Goal: Transaction & Acquisition: Obtain resource

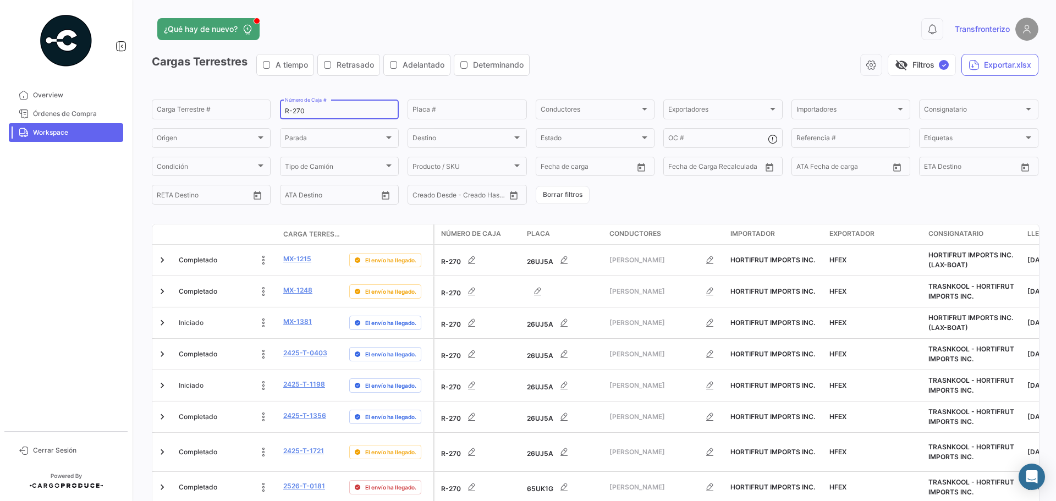
click at [317, 108] on input "R-270" at bounding box center [339, 111] width 109 height 8
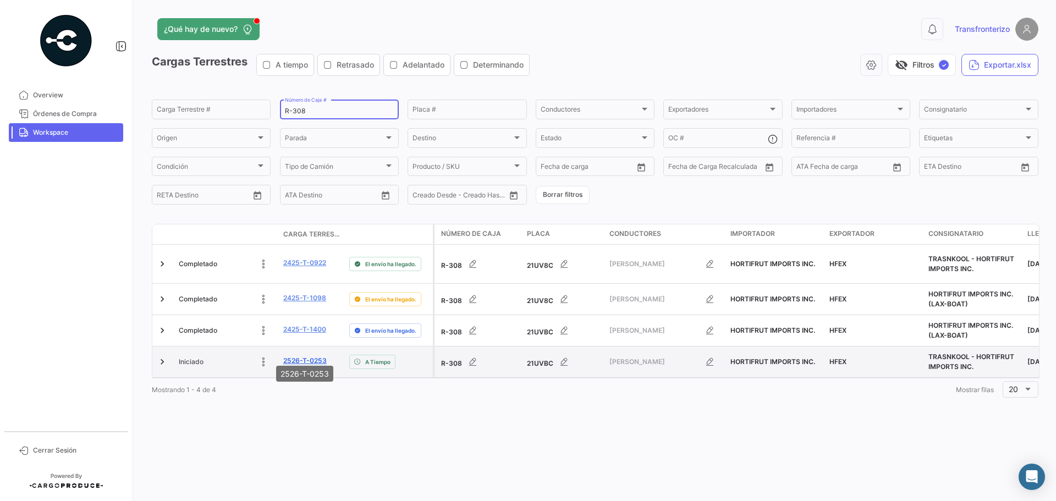
type input "R-308"
click at [300, 357] on link "2526-T-0253" at bounding box center [304, 361] width 43 height 10
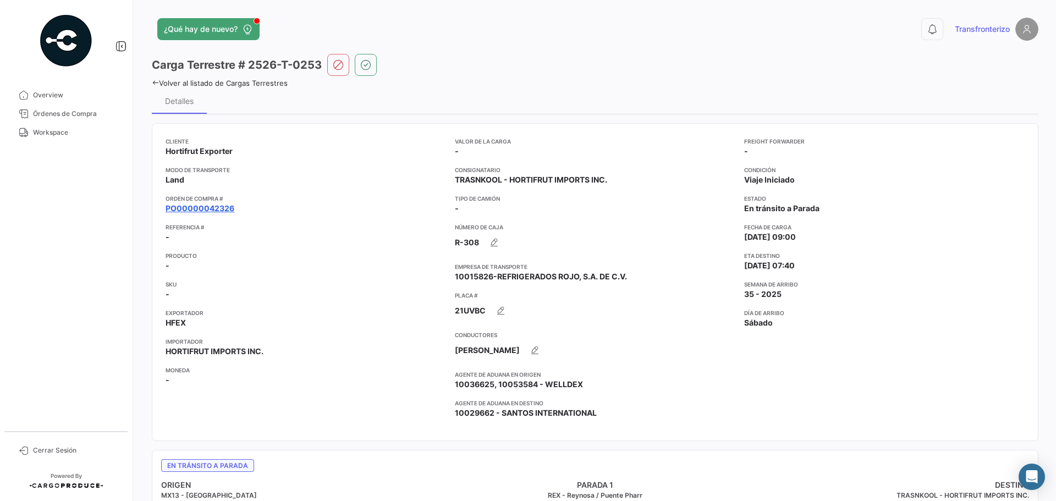
click at [211, 210] on link "PO00000042326" at bounding box center [200, 208] width 69 height 11
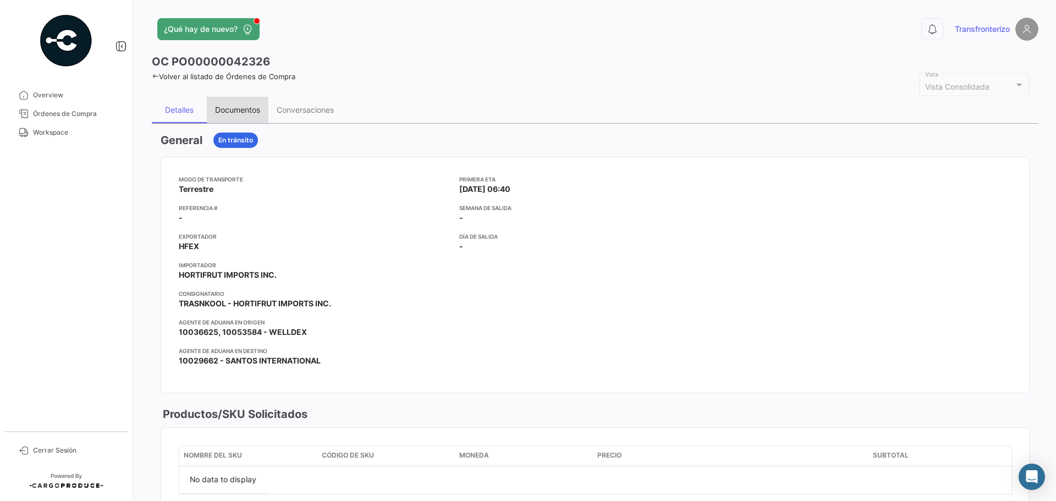
click at [225, 113] on div "Documentos" at bounding box center [237, 109] width 45 height 9
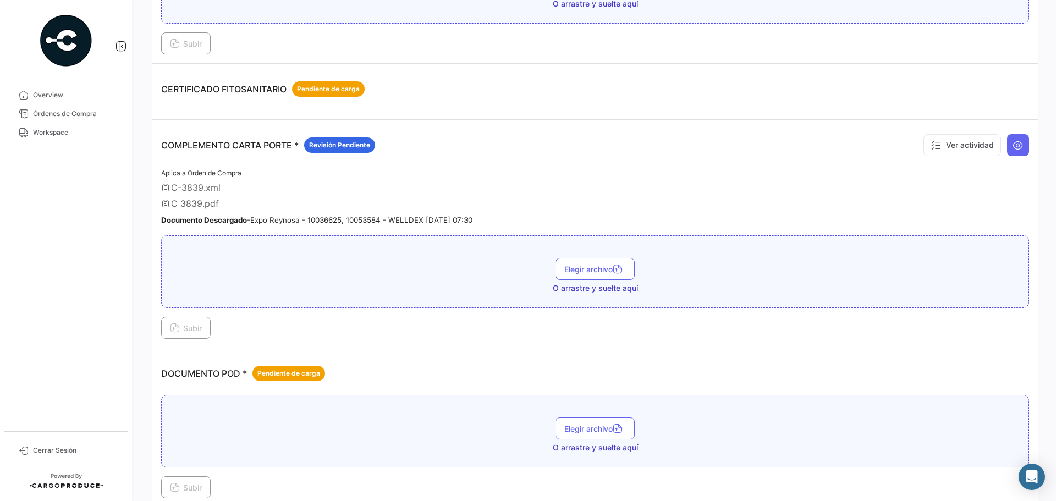
scroll to position [403, 0]
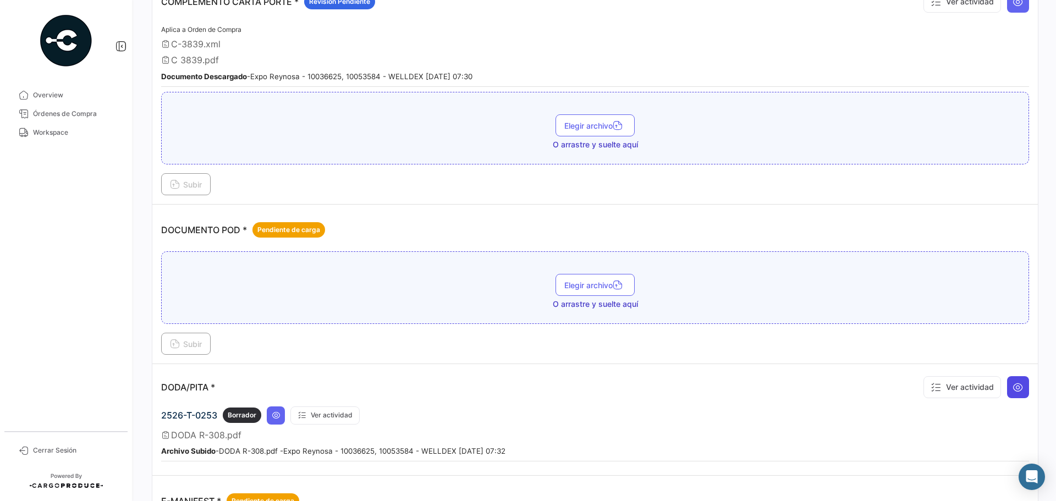
click at [1017, 395] on button at bounding box center [1018, 387] width 22 height 22
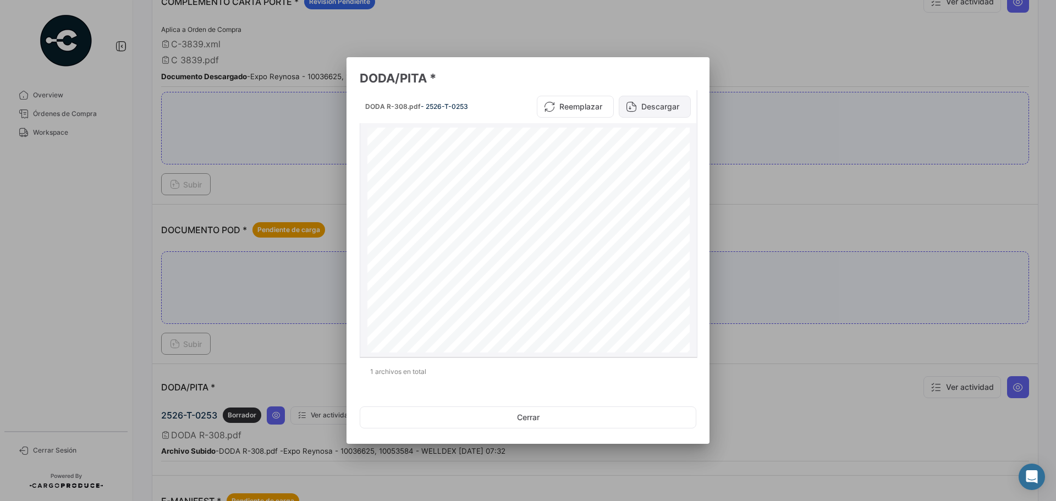
click at [657, 103] on button "Descargar" at bounding box center [655, 107] width 72 height 22
click at [751, 177] on div at bounding box center [528, 250] width 1056 height 501
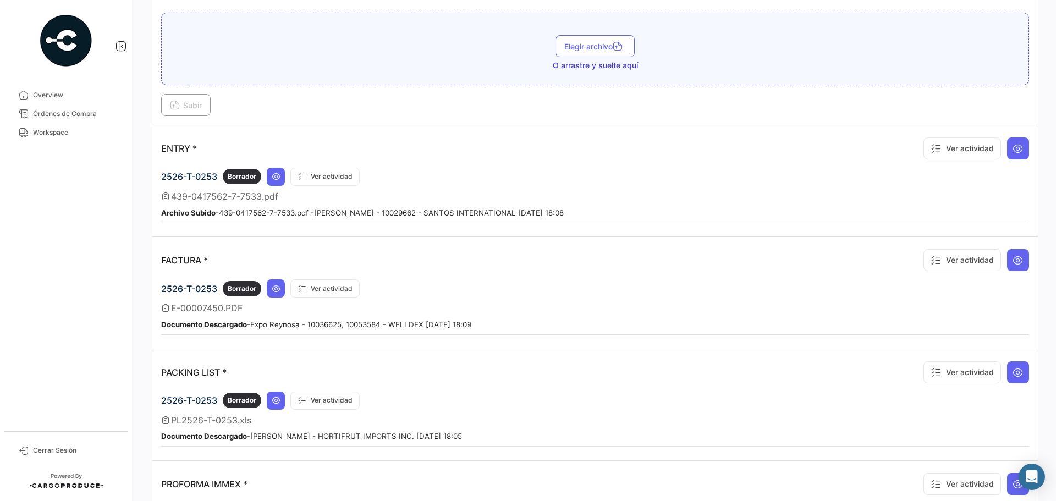
scroll to position [917, 0]
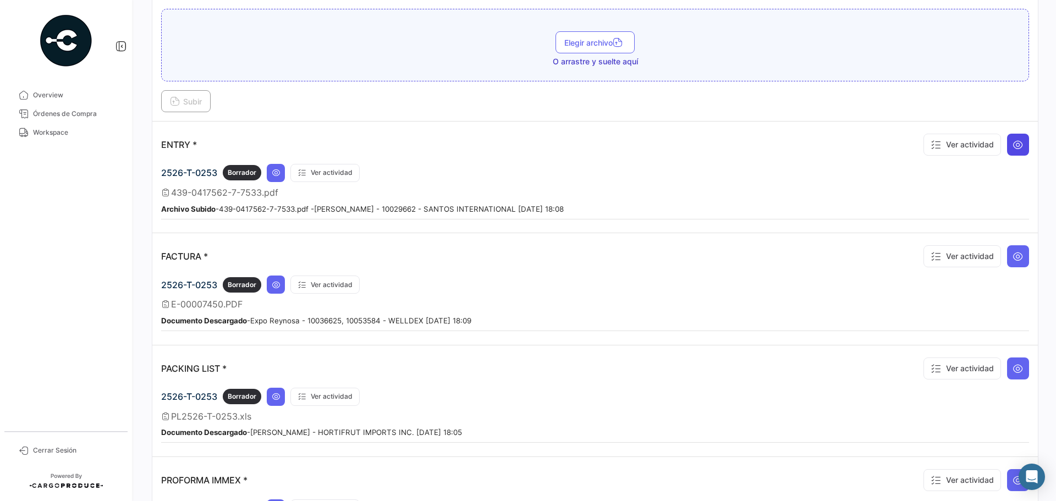
click at [1014, 145] on icon at bounding box center [1018, 144] width 11 height 11
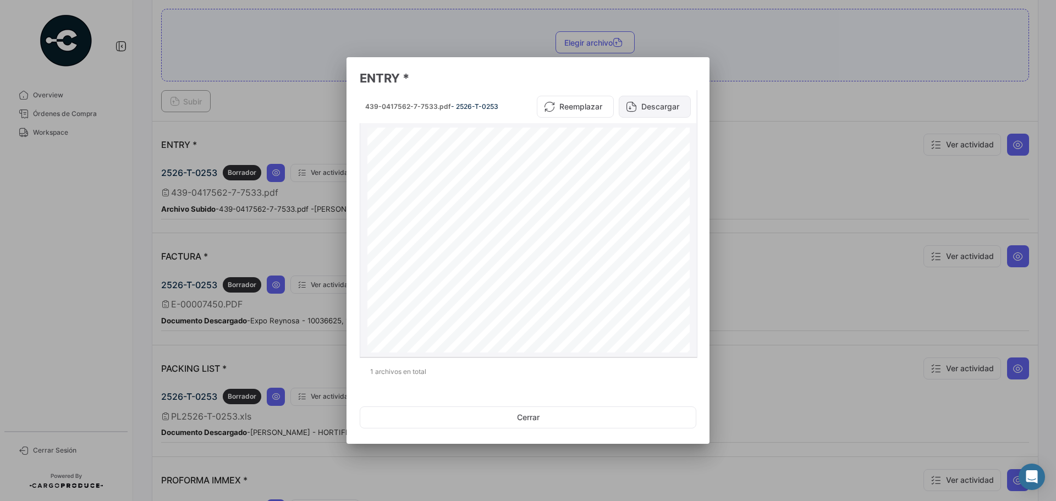
click at [646, 108] on button "Descargar" at bounding box center [655, 107] width 72 height 22
click at [814, 165] on div at bounding box center [528, 250] width 1056 height 501
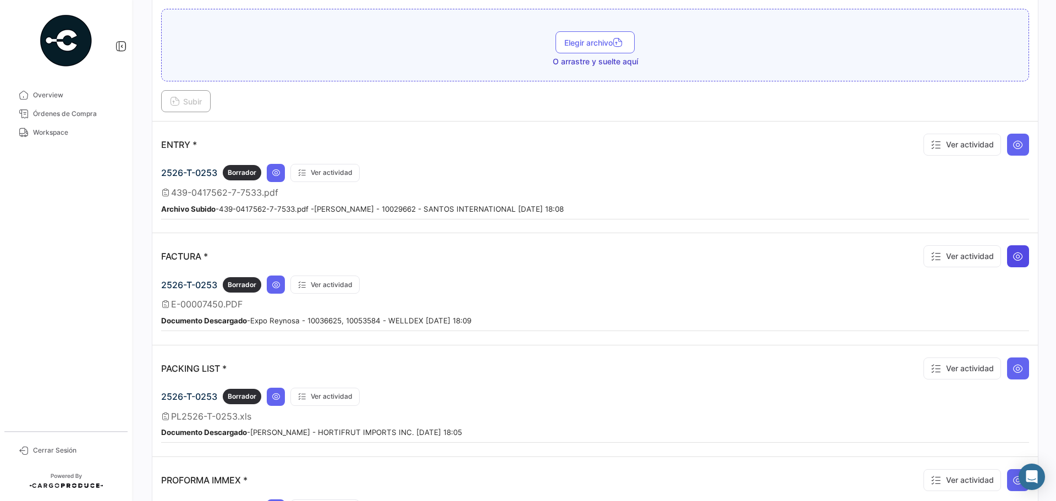
click at [1013, 251] on icon at bounding box center [1018, 256] width 11 height 11
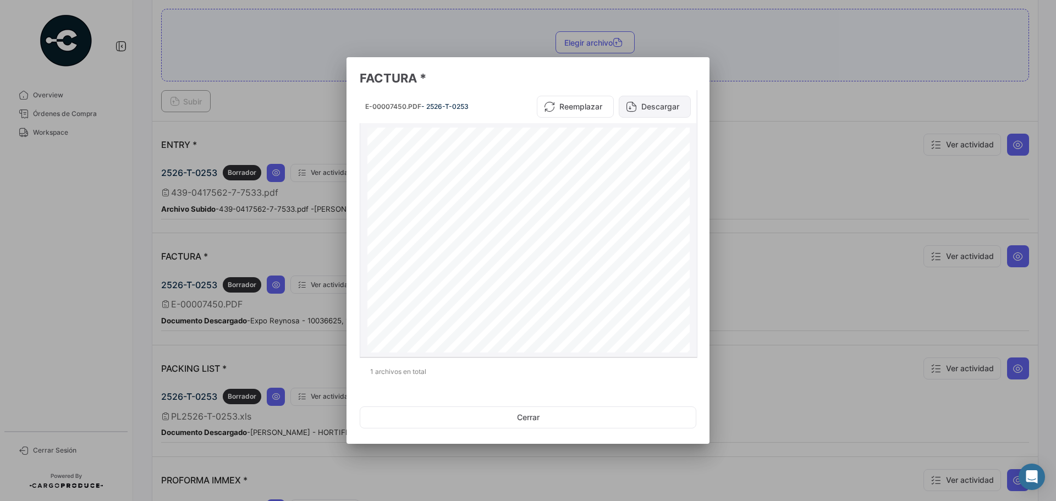
click at [644, 112] on button "Descargar" at bounding box center [655, 107] width 72 height 22
click at [686, 73] on h3 "FACTURA *" at bounding box center [528, 77] width 337 height 15
click at [757, 86] on div at bounding box center [528, 250] width 1056 height 501
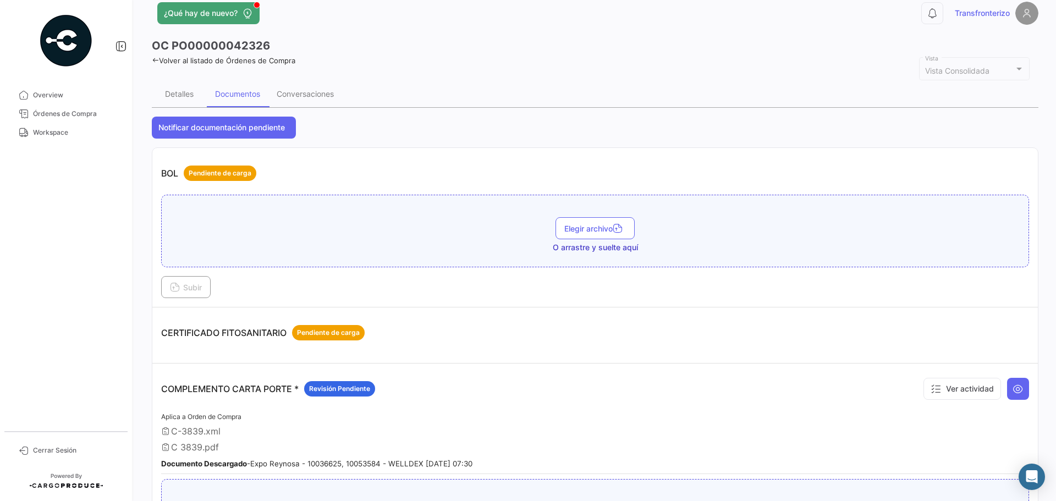
scroll to position [0, 0]
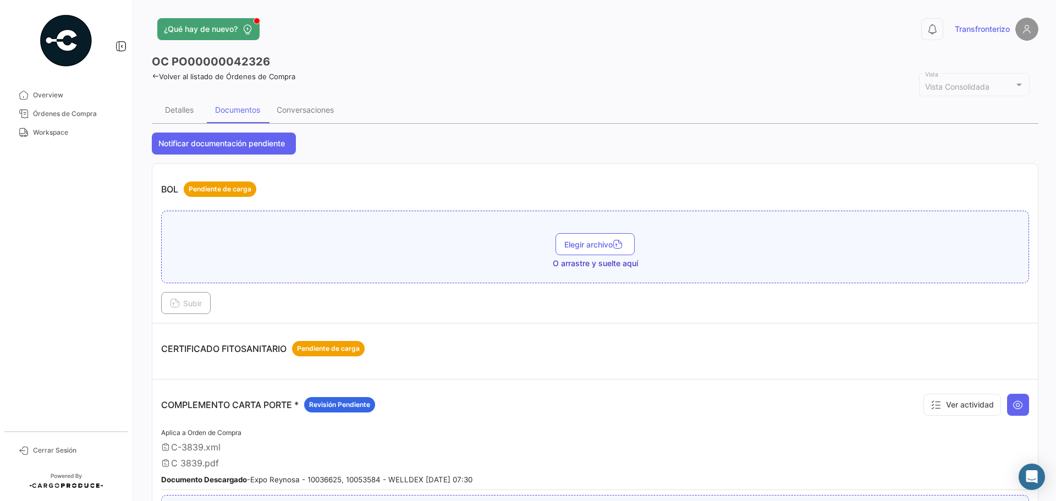
click at [188, 76] on link "Volver al listado de Órdenes de Compra" at bounding box center [224, 76] width 144 height 9
click at [64, 134] on span "Workspace" at bounding box center [76, 133] width 86 height 10
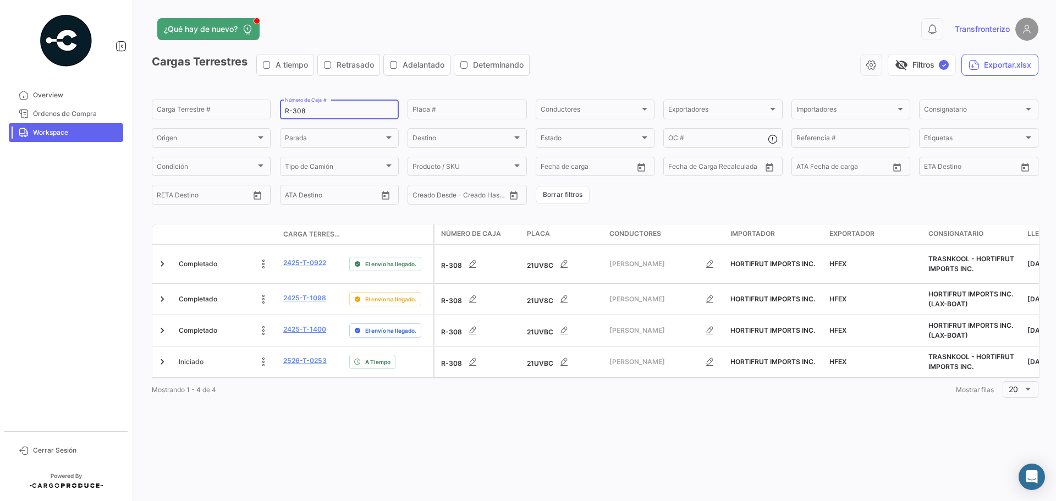
click at [305, 114] on input "R-308" at bounding box center [339, 111] width 109 height 8
type input "R-309"
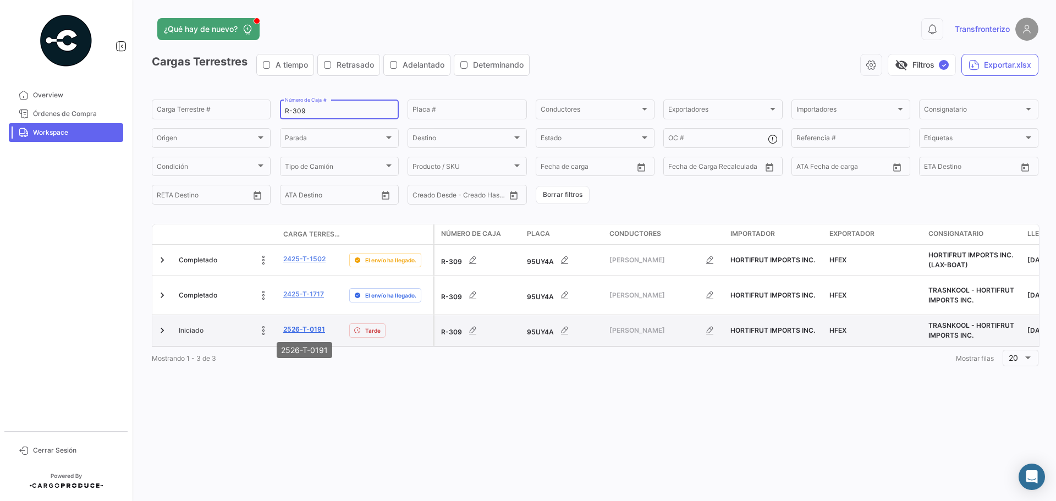
click at [316, 329] on link "2526-T-0191" at bounding box center [304, 329] width 42 height 10
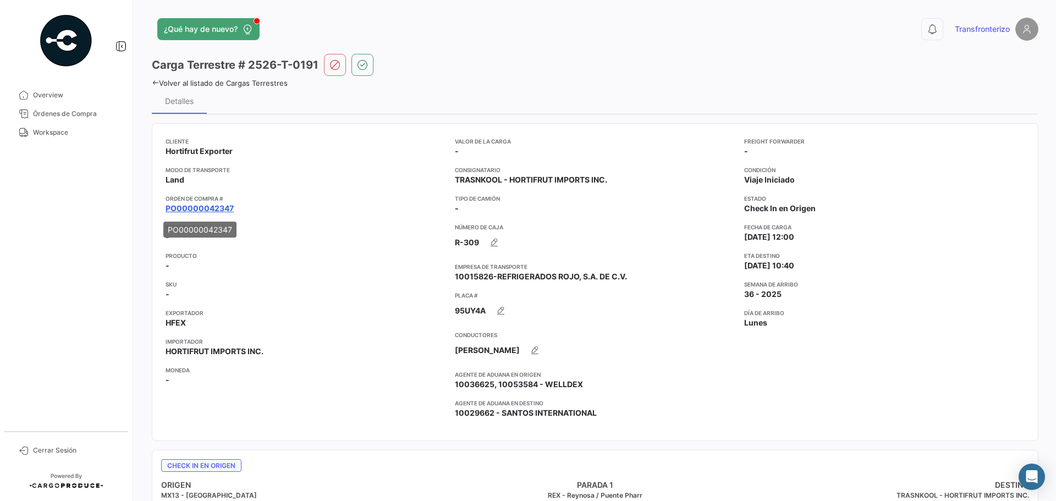
click at [206, 207] on link "PO00000042347" at bounding box center [200, 208] width 68 height 11
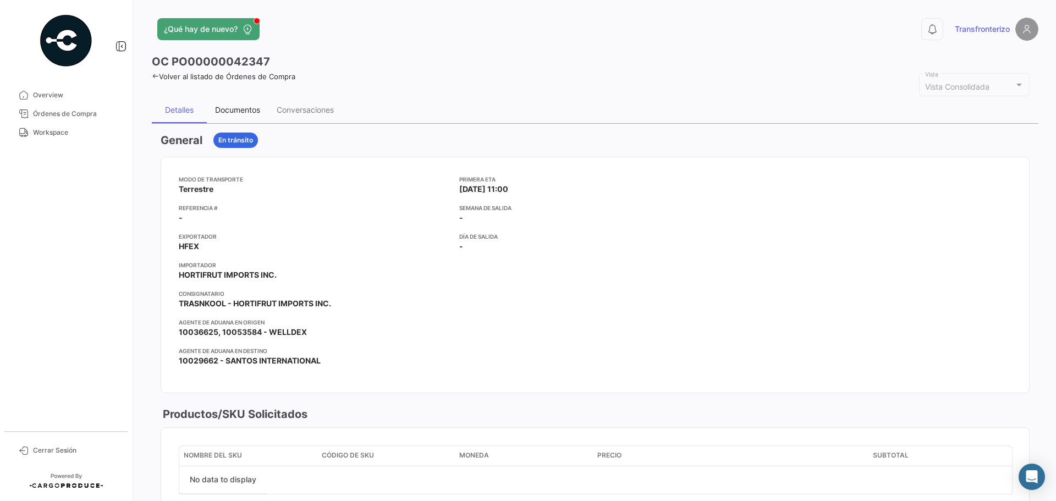
click at [262, 103] on div "Documentos" at bounding box center [238, 110] width 62 height 26
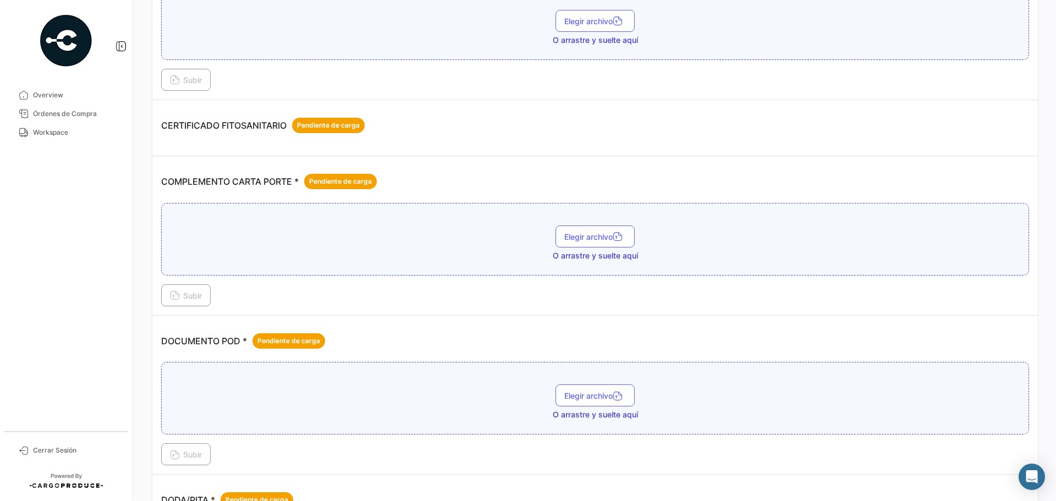
scroll to position [147, 0]
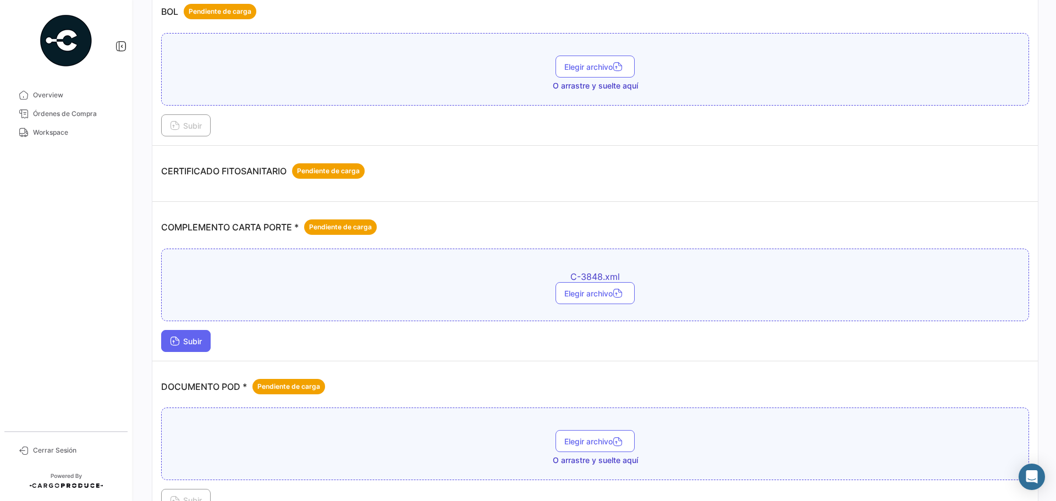
click at [197, 334] on button "Subir" at bounding box center [185, 341] width 49 height 22
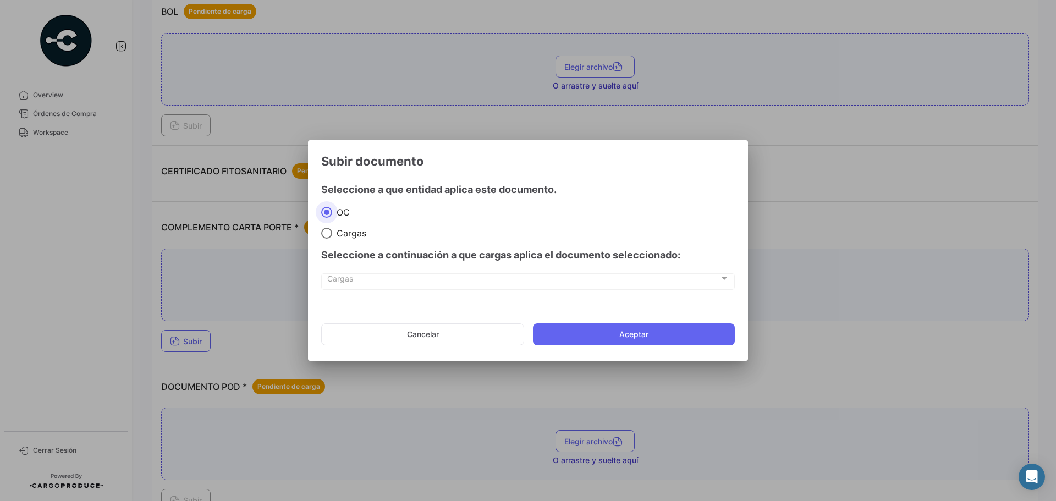
click at [331, 233] on span at bounding box center [326, 233] width 11 height 11
click at [331, 233] on input "Cargas" at bounding box center [326, 233] width 11 height 11
radio input "true"
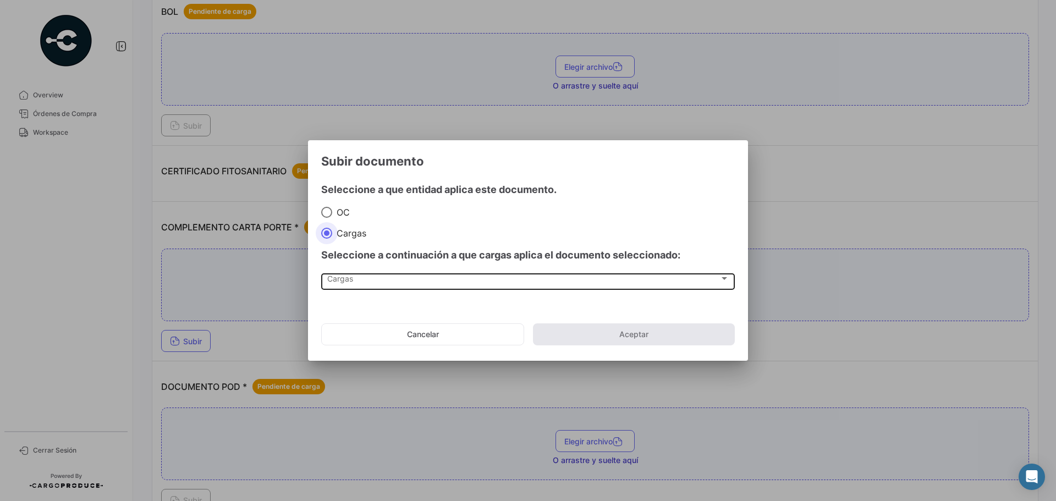
click at [340, 276] on span "Cargas" at bounding box center [523, 280] width 392 height 9
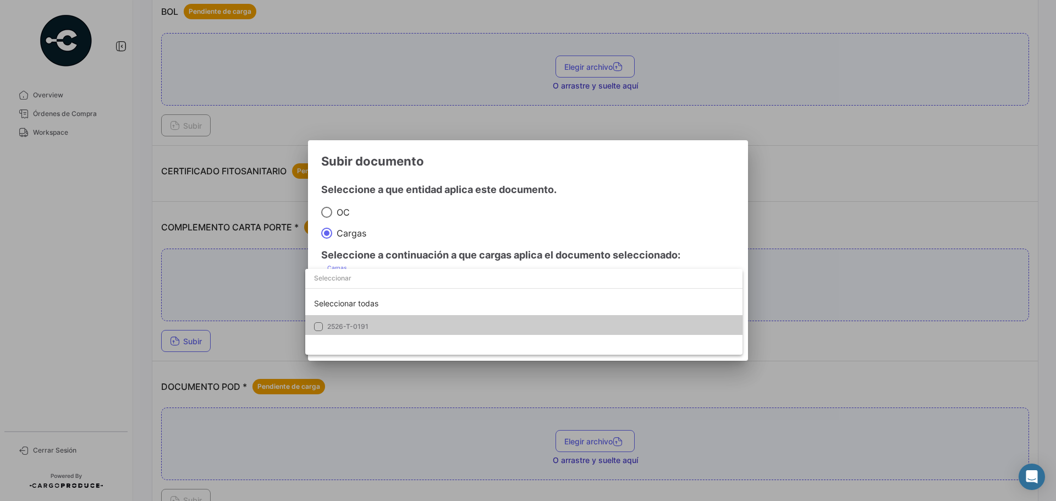
click at [340, 337] on div "Seleccionar todas 2526-T-0191" at bounding box center [523, 312] width 437 height 86
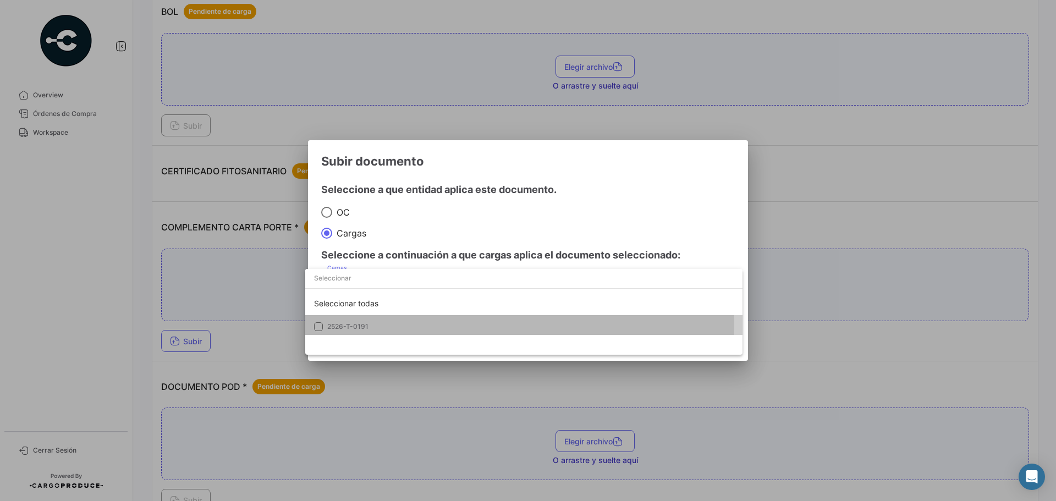
click at [320, 324] on mat-pseudo-checkbox at bounding box center [318, 326] width 9 height 9
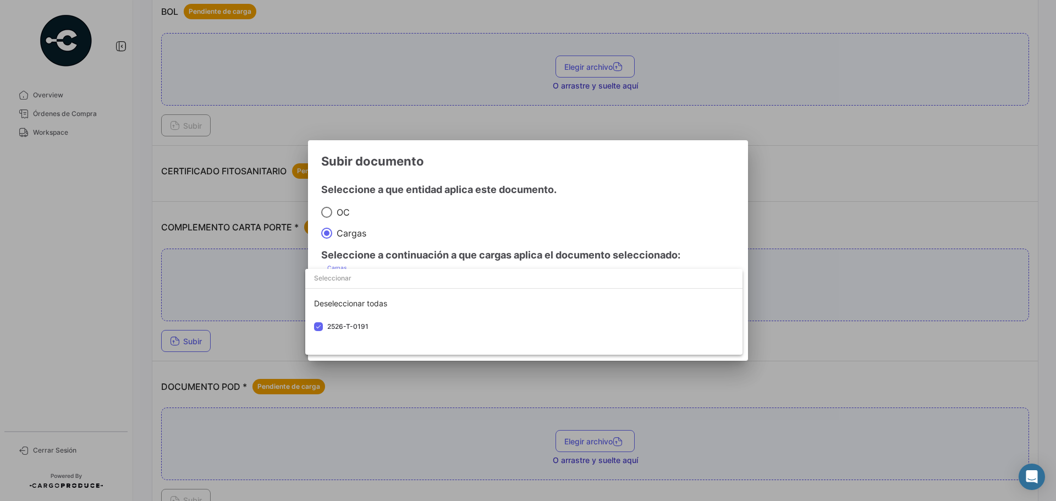
click at [822, 197] on div at bounding box center [528, 250] width 1056 height 501
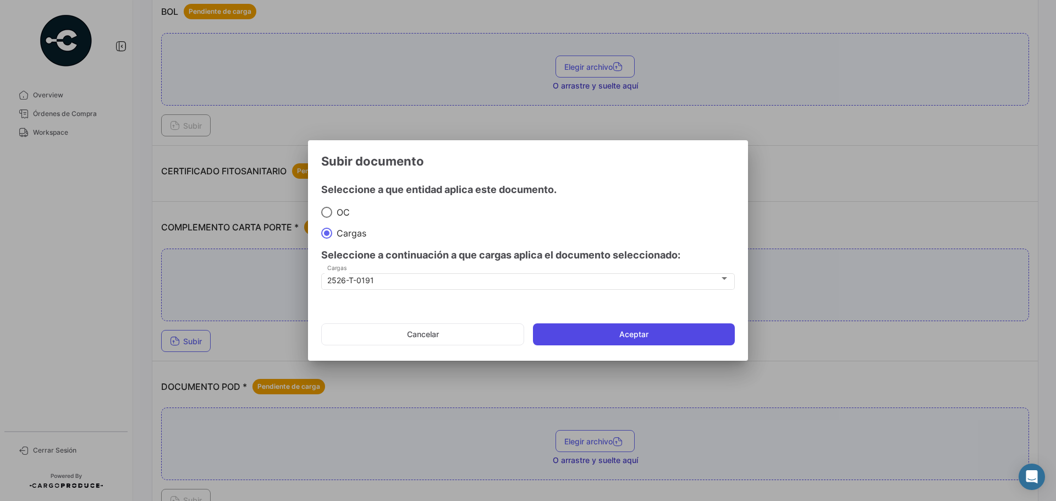
click at [619, 326] on button "Aceptar" at bounding box center [634, 334] width 202 height 22
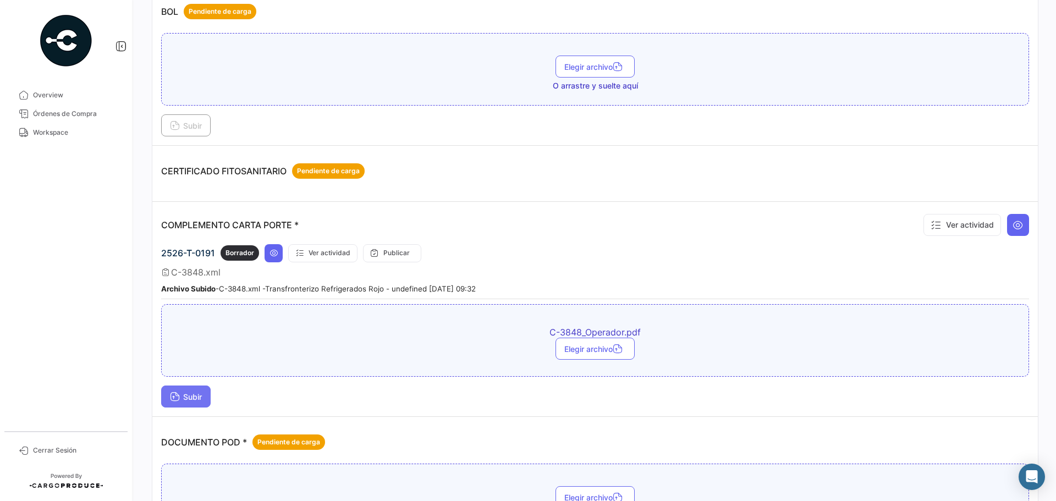
click at [198, 390] on button "Subir" at bounding box center [185, 397] width 49 height 22
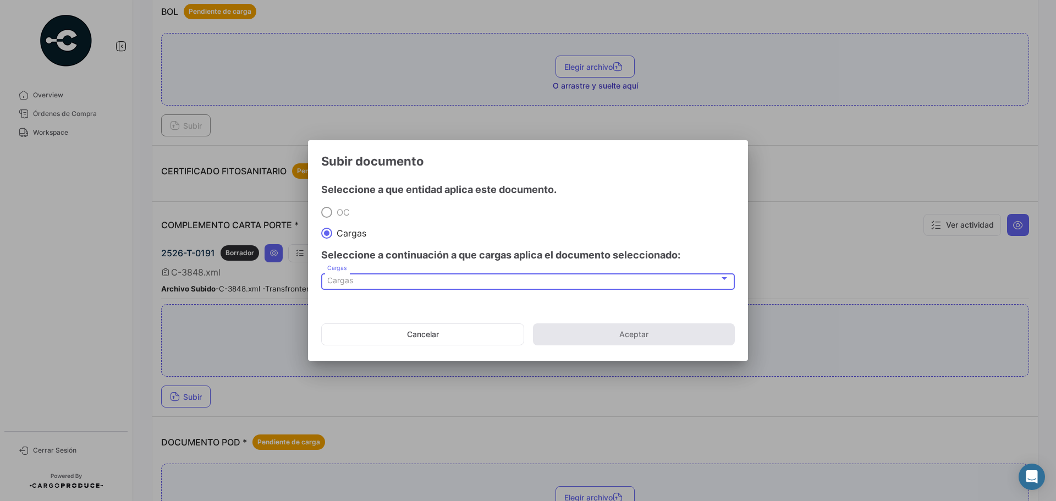
click at [364, 283] on div "Cargas" at bounding box center [523, 280] width 392 height 9
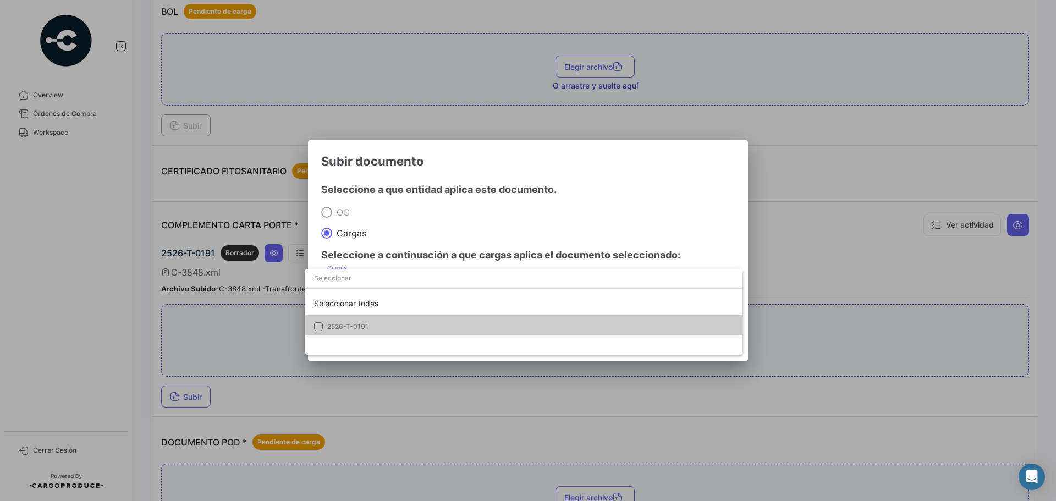
click at [335, 332] on mat-option "2526-T-0191" at bounding box center [523, 326] width 437 height 23
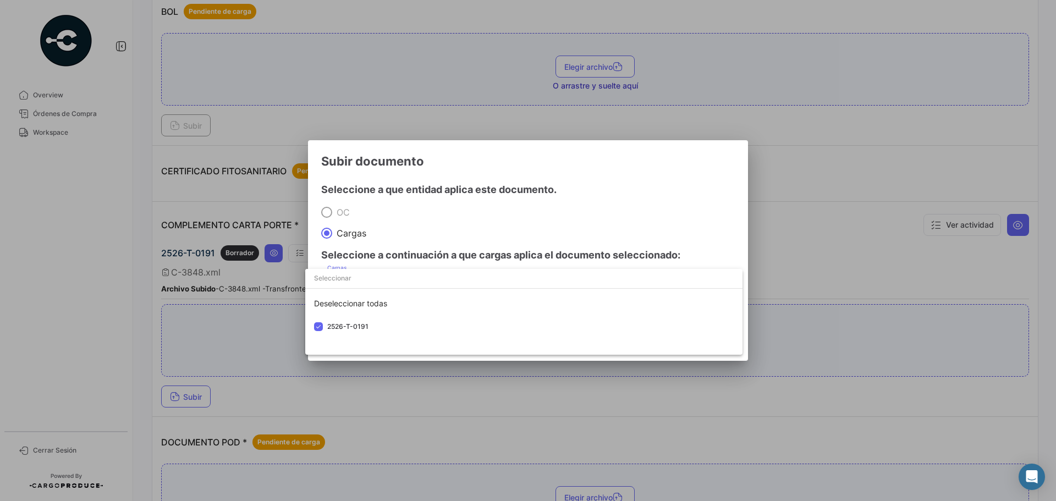
click at [444, 215] on div at bounding box center [528, 250] width 1056 height 501
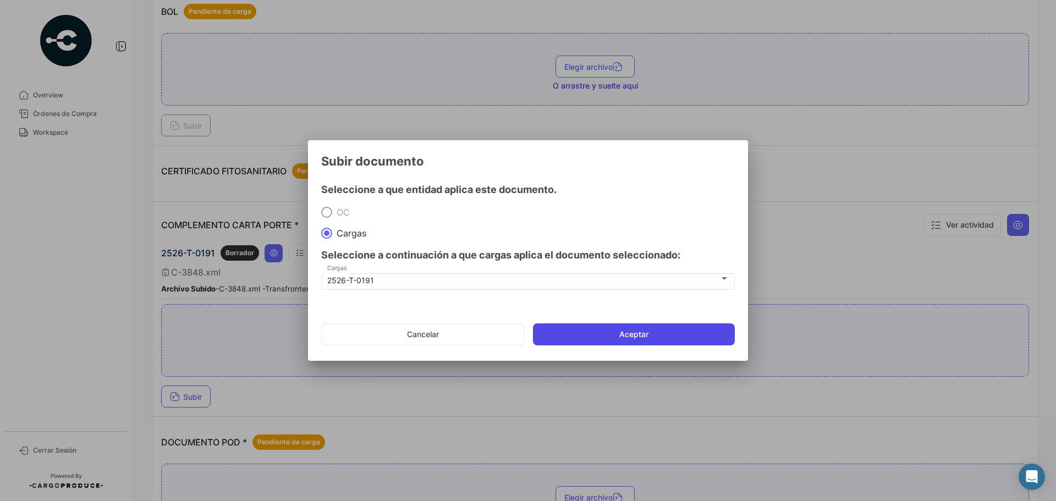
click at [625, 337] on button "Aceptar" at bounding box center [634, 334] width 202 height 22
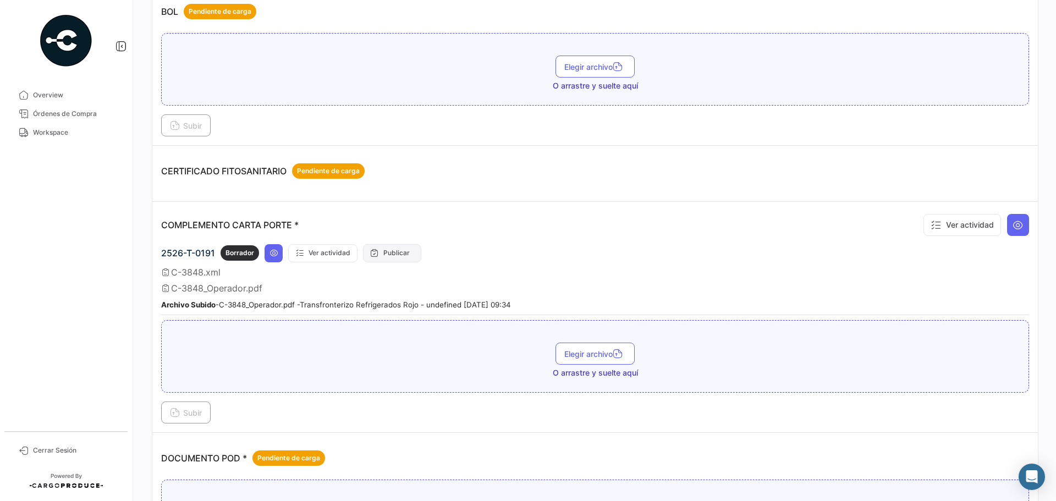
click at [382, 254] on button "Publicar" at bounding box center [392, 253] width 58 height 18
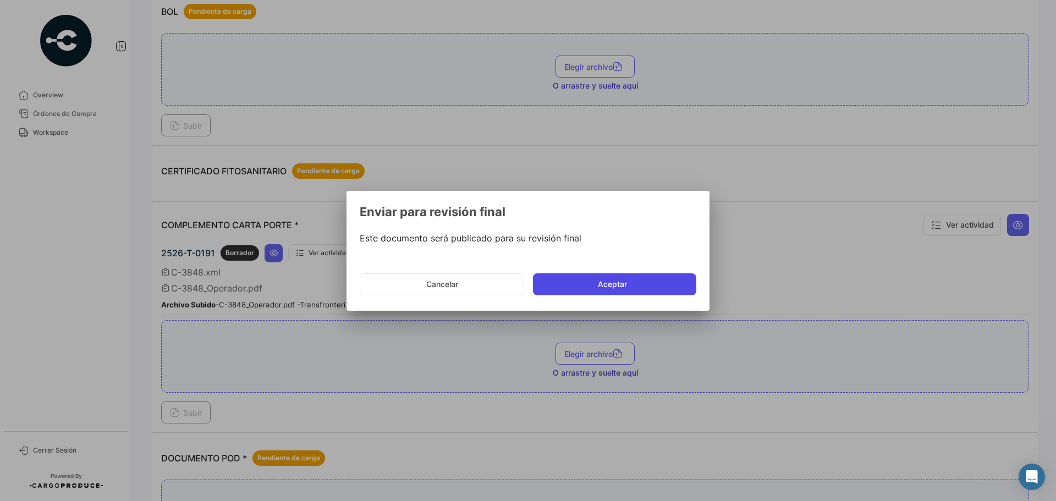
click at [578, 280] on button "Aceptar" at bounding box center [614, 284] width 163 height 22
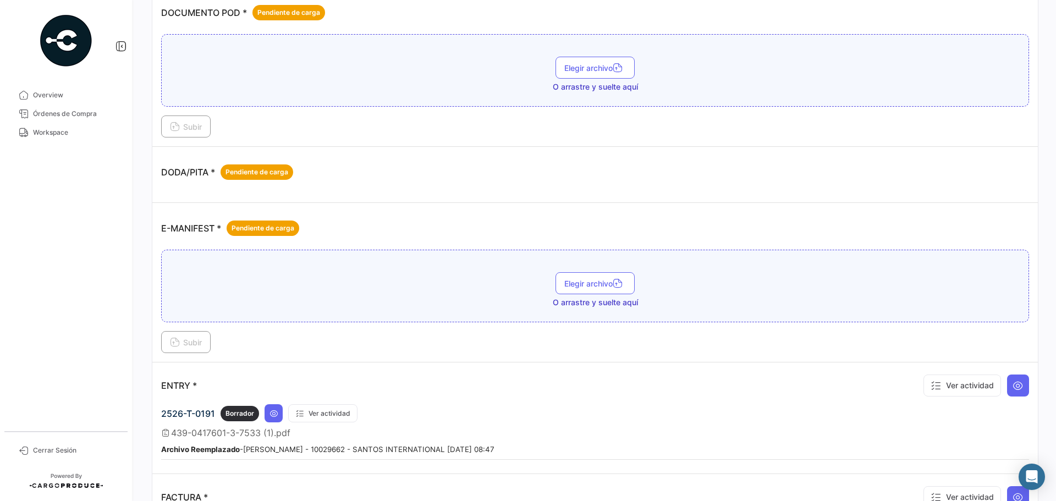
scroll to position [770, 0]
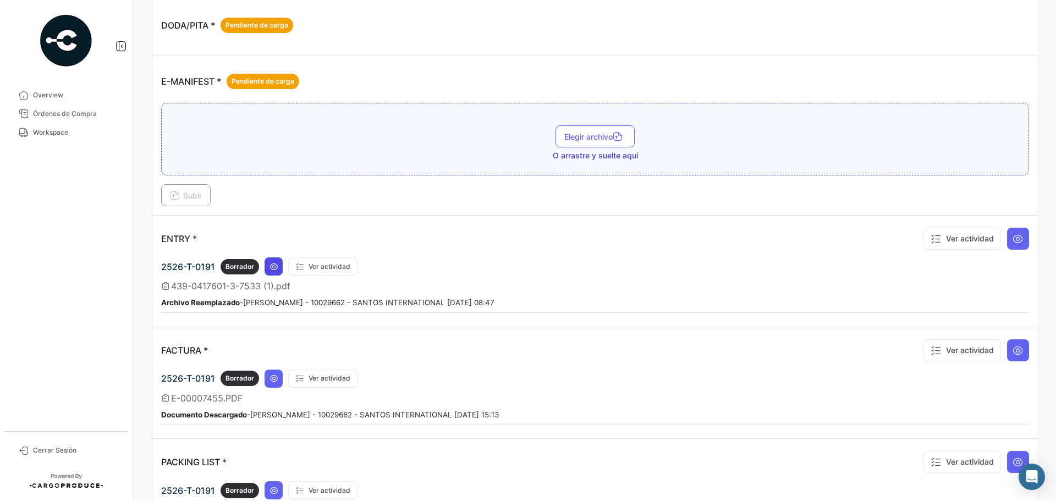
click at [273, 269] on icon at bounding box center [273, 266] width 9 height 9
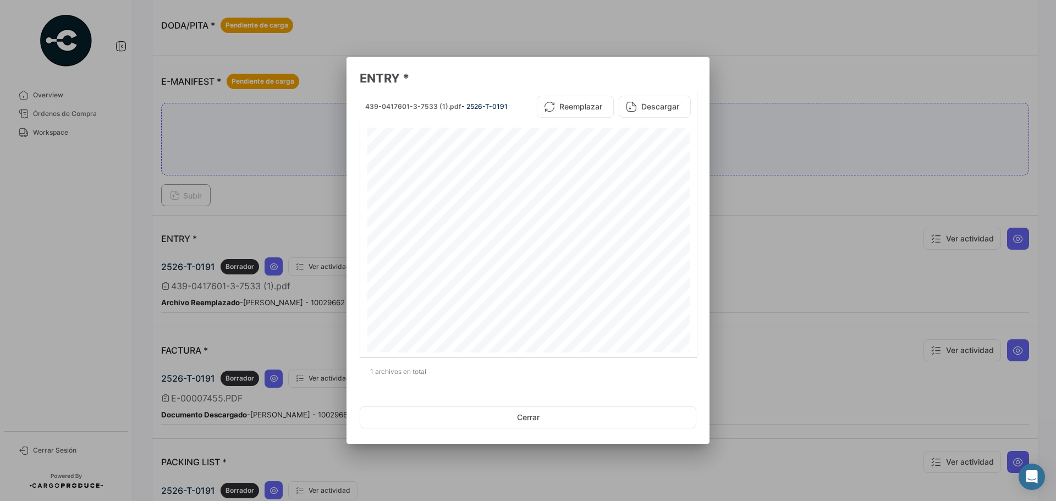
click at [196, 224] on div at bounding box center [528, 250] width 1056 height 501
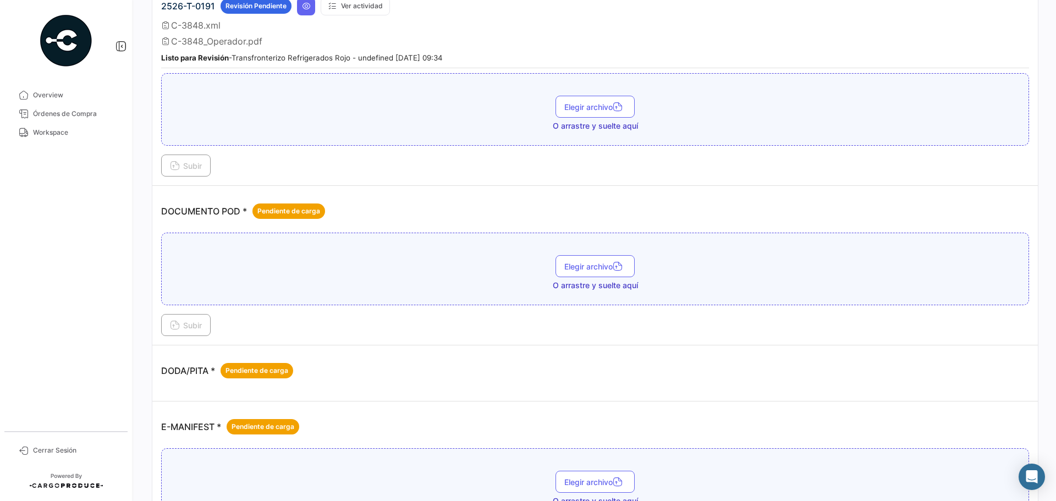
scroll to position [367, 0]
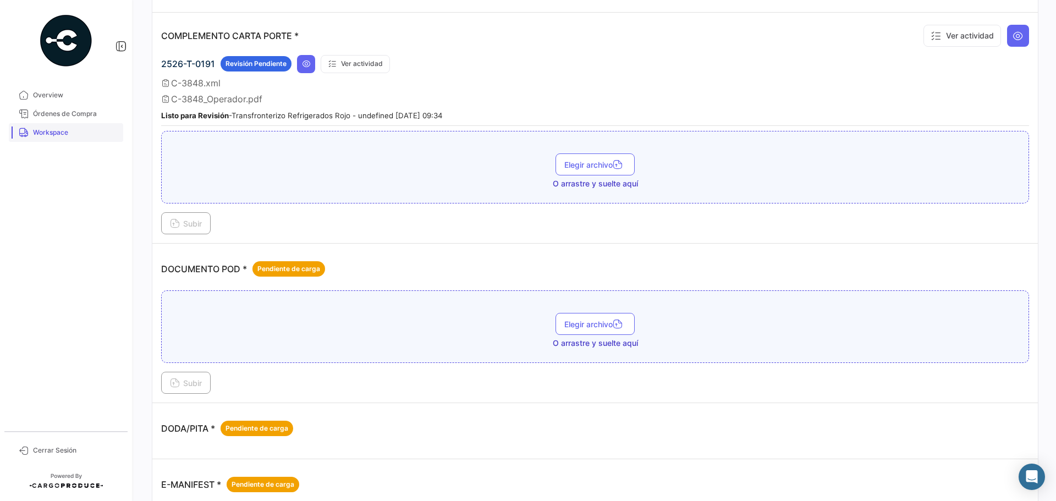
click at [47, 137] on span "Workspace" at bounding box center [76, 133] width 86 height 10
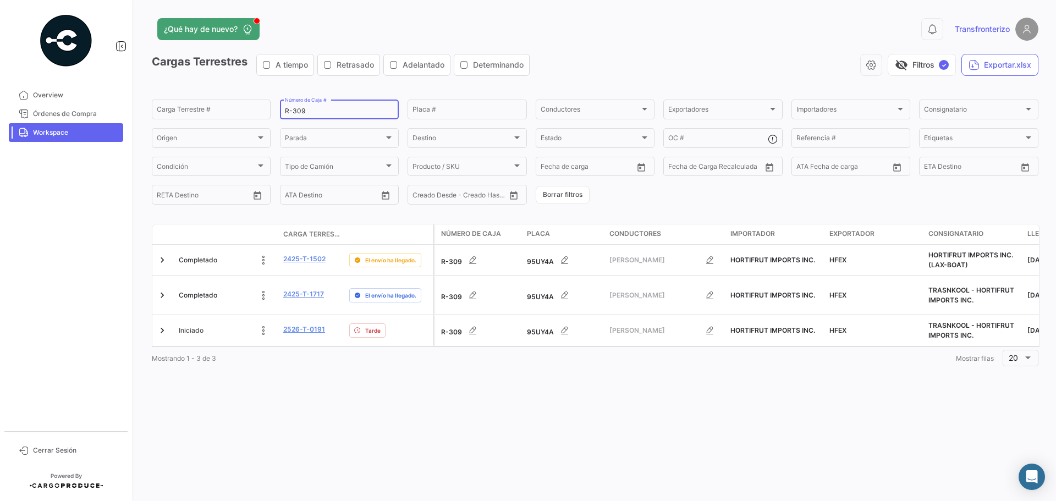
click at [315, 112] on input "R-309" at bounding box center [339, 111] width 109 height 8
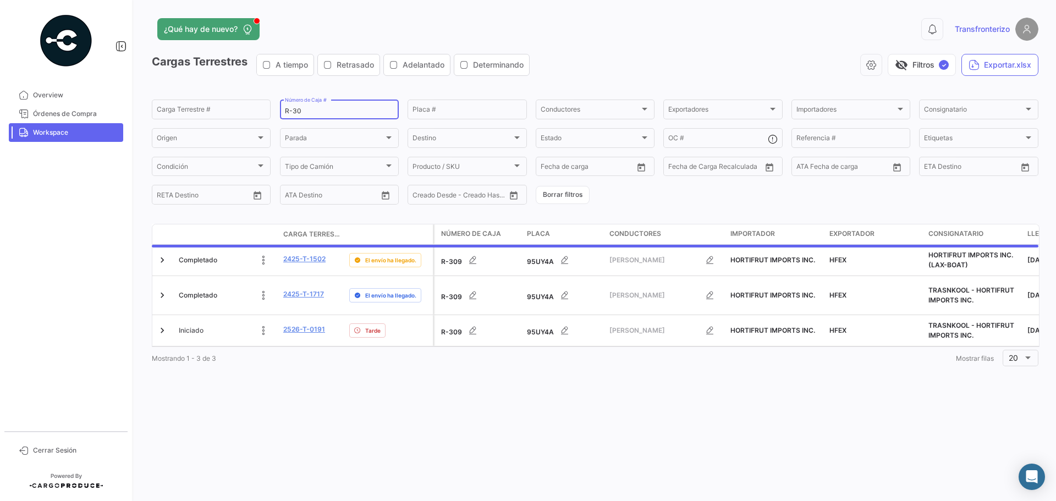
type input "R-309"
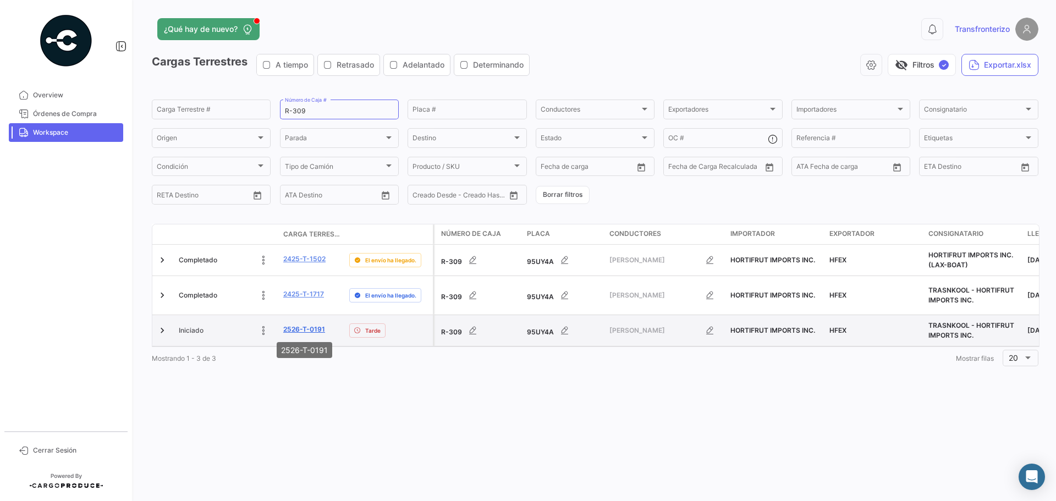
click at [313, 331] on link "2526-T-0191" at bounding box center [304, 329] width 42 height 10
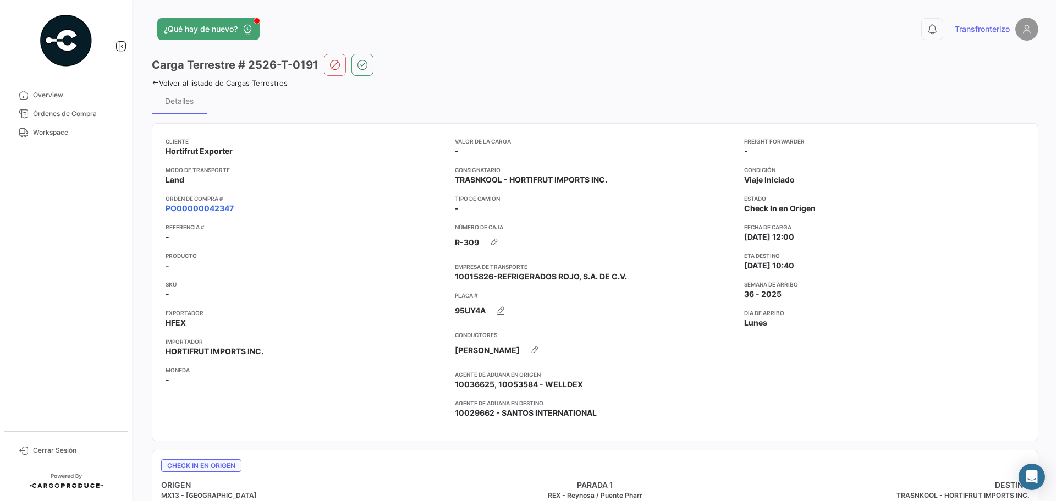
click at [205, 208] on link "PO00000042347" at bounding box center [200, 208] width 68 height 11
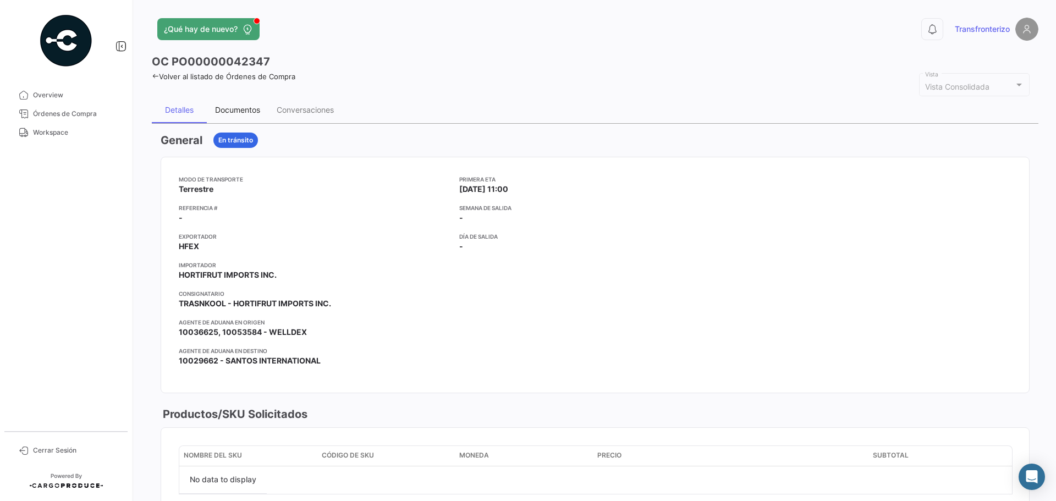
click at [241, 112] on div "Documentos" at bounding box center [237, 109] width 45 height 9
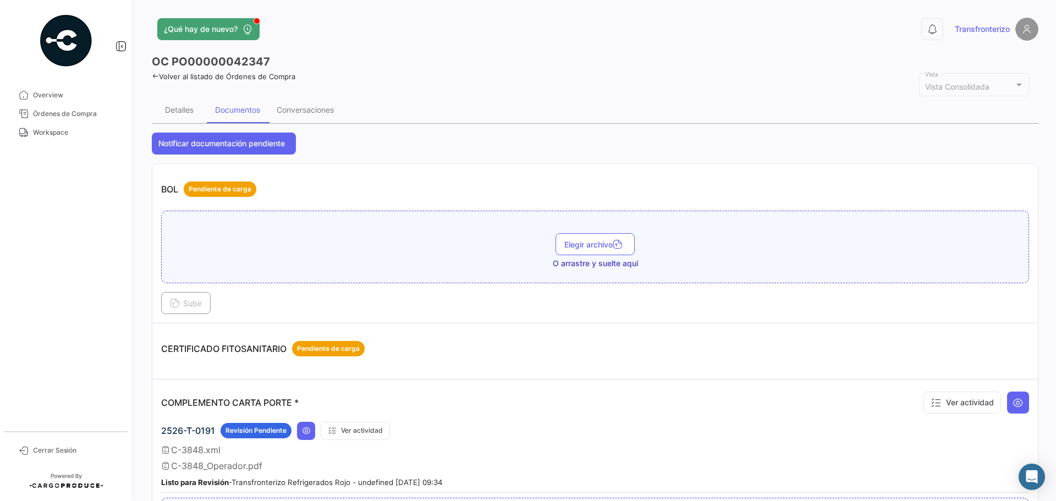
scroll to position [147, 0]
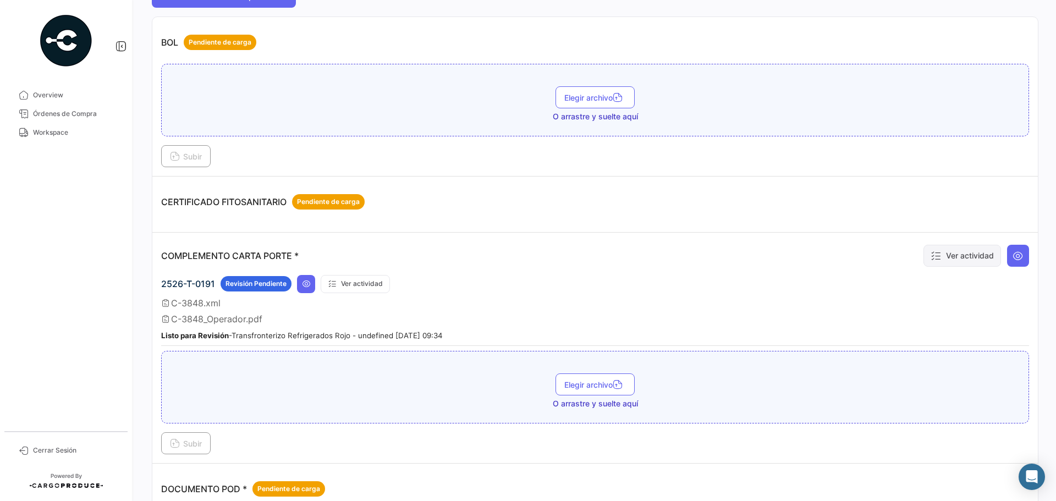
click at [968, 262] on button "Ver actividad" at bounding box center [962, 256] width 78 height 22
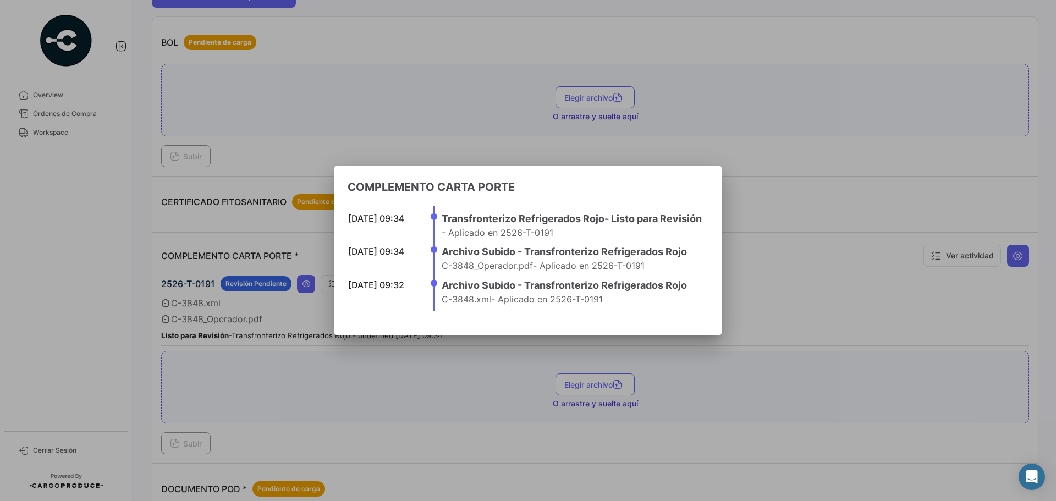
click at [846, 287] on div at bounding box center [528, 250] width 1056 height 501
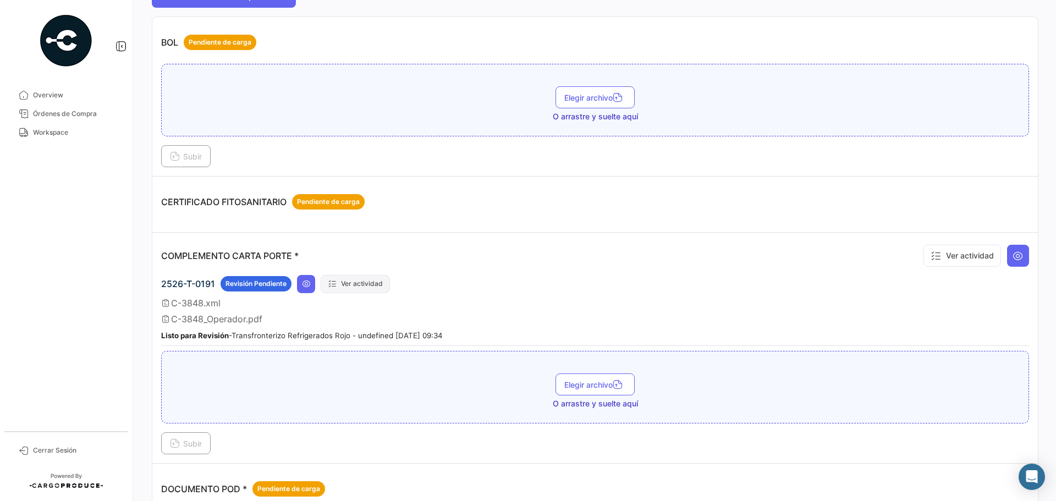
click at [359, 288] on button "Ver actividad" at bounding box center [355, 284] width 69 height 18
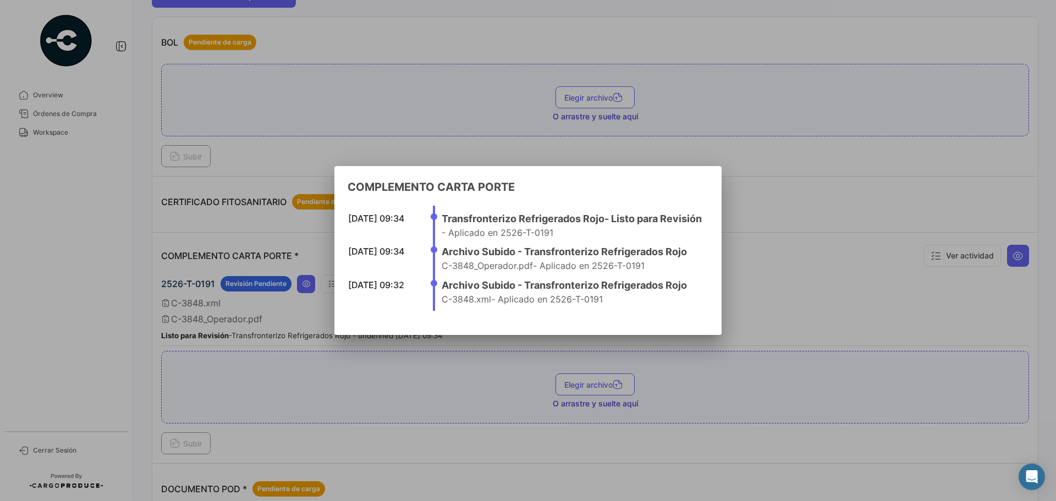
click at [867, 256] on div at bounding box center [528, 250] width 1056 height 501
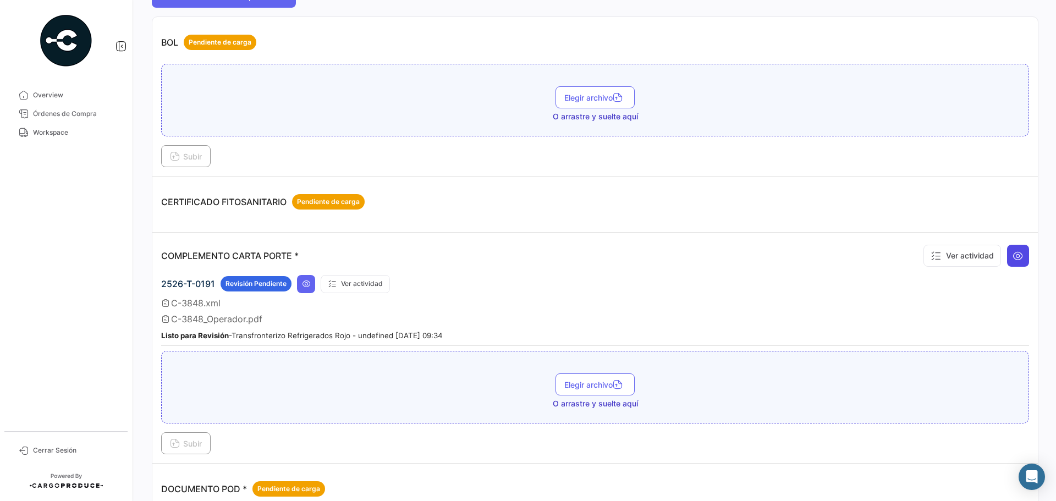
click at [1013, 258] on icon at bounding box center [1018, 255] width 11 height 11
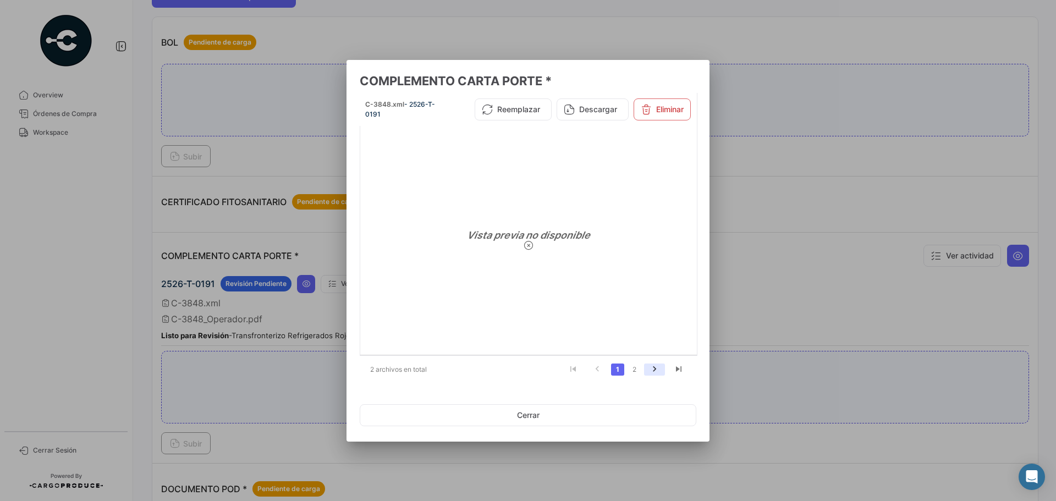
click at [662, 367] on link "go to next page" at bounding box center [654, 370] width 21 height 12
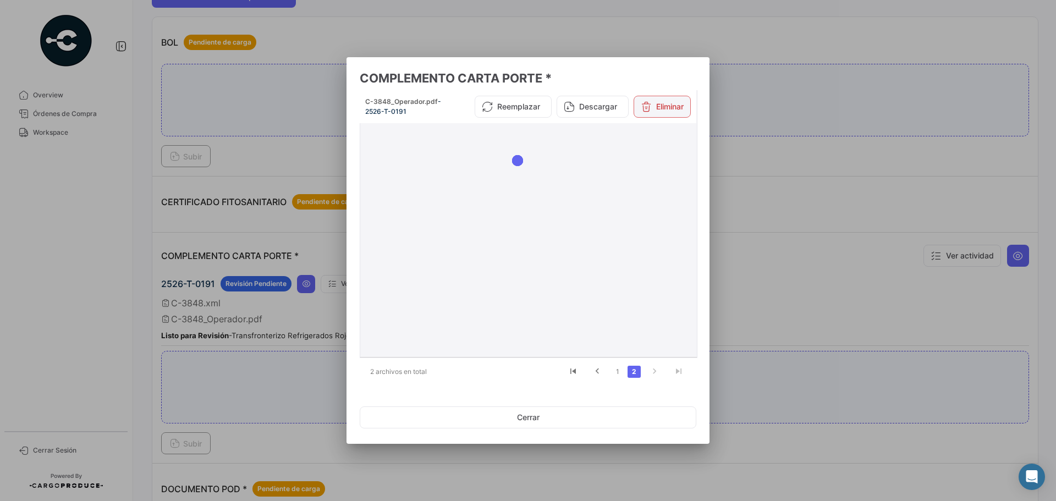
click at [667, 108] on button "Eliminar" at bounding box center [662, 107] width 57 height 22
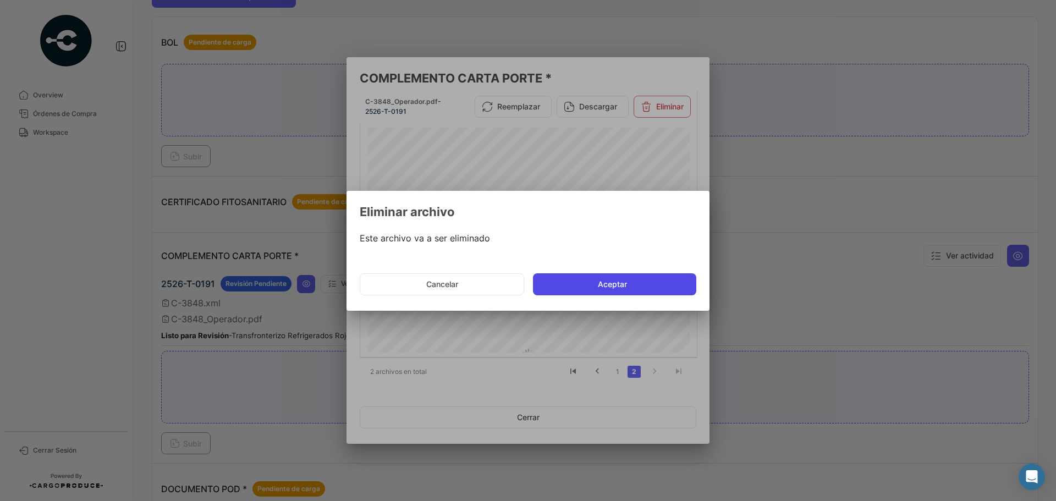
click at [619, 288] on button "Aceptar" at bounding box center [614, 284] width 163 height 22
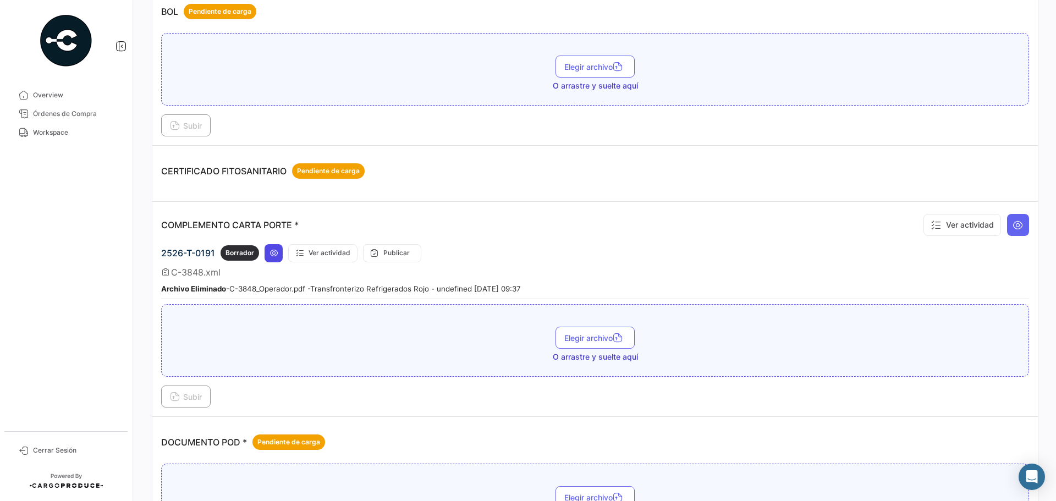
click at [271, 258] on button at bounding box center [274, 253] width 18 height 18
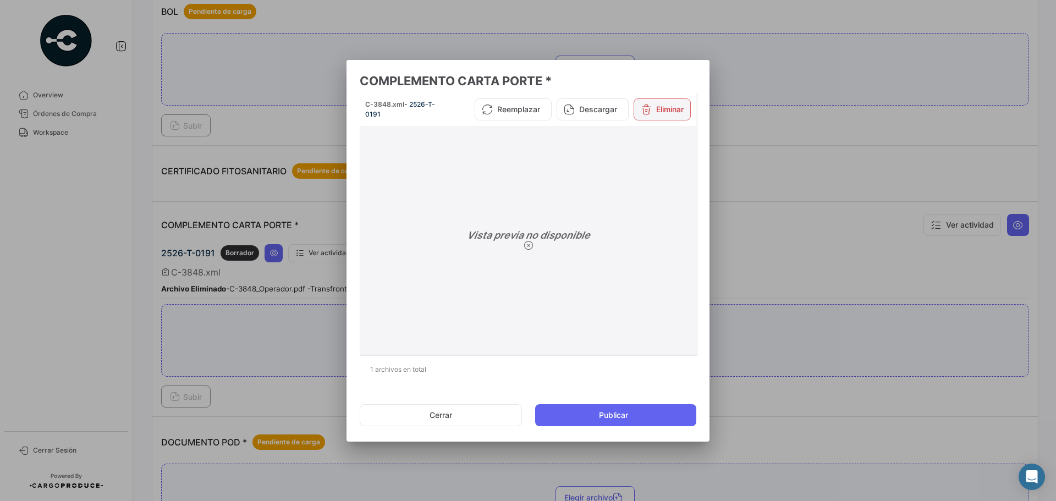
click at [667, 112] on button "Eliminar" at bounding box center [662, 109] width 57 height 22
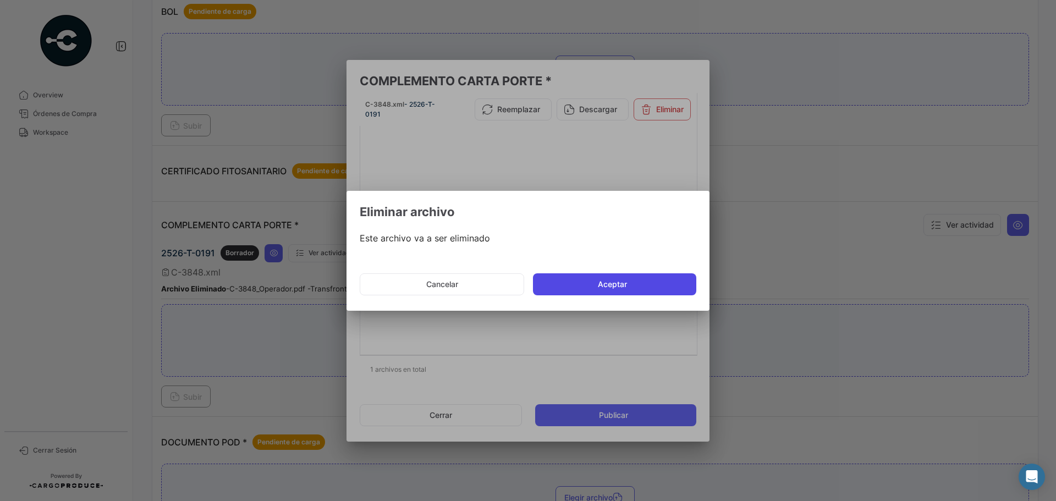
click at [611, 285] on button "Aceptar" at bounding box center [614, 284] width 163 height 22
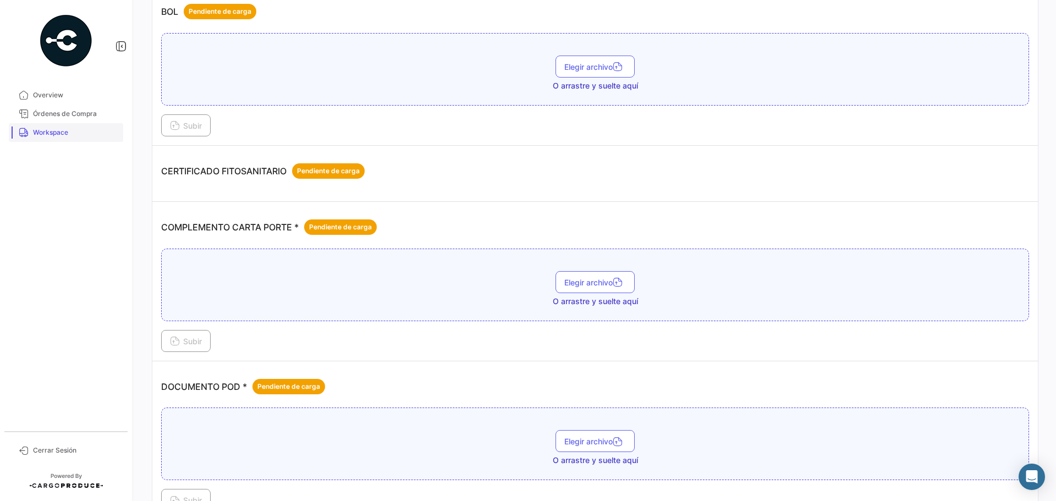
click at [60, 132] on span "Workspace" at bounding box center [76, 133] width 86 height 10
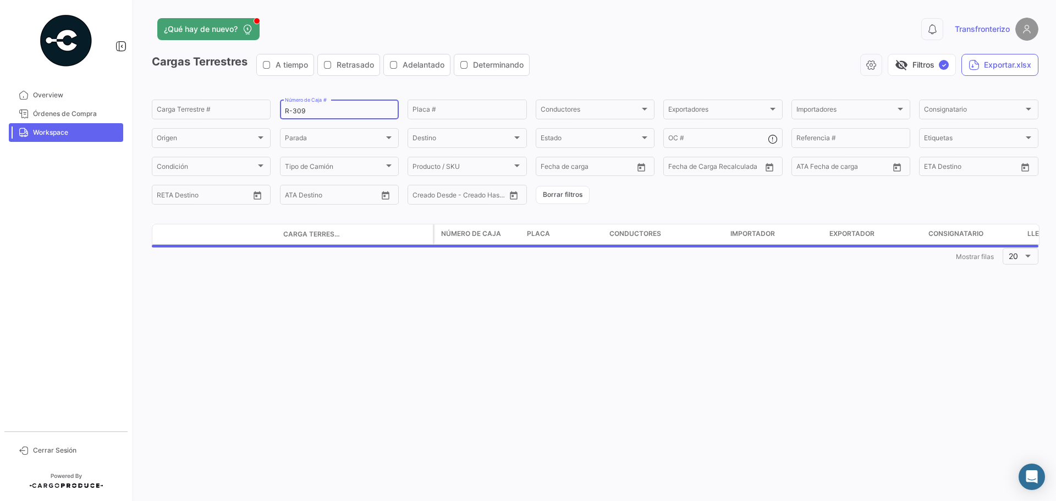
click at [317, 112] on input "R-309" at bounding box center [339, 111] width 109 height 8
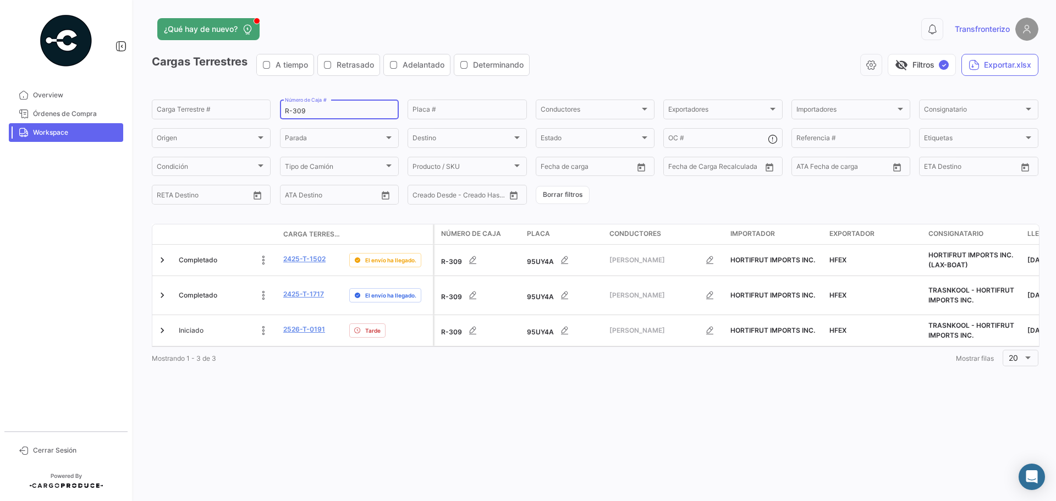
click at [317, 112] on input "R-309" at bounding box center [339, 111] width 109 height 8
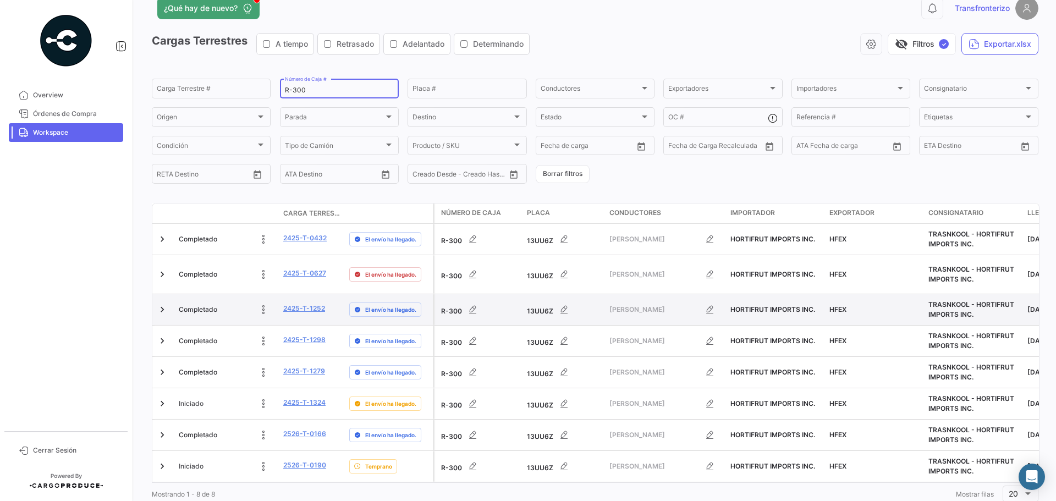
scroll to position [52, 0]
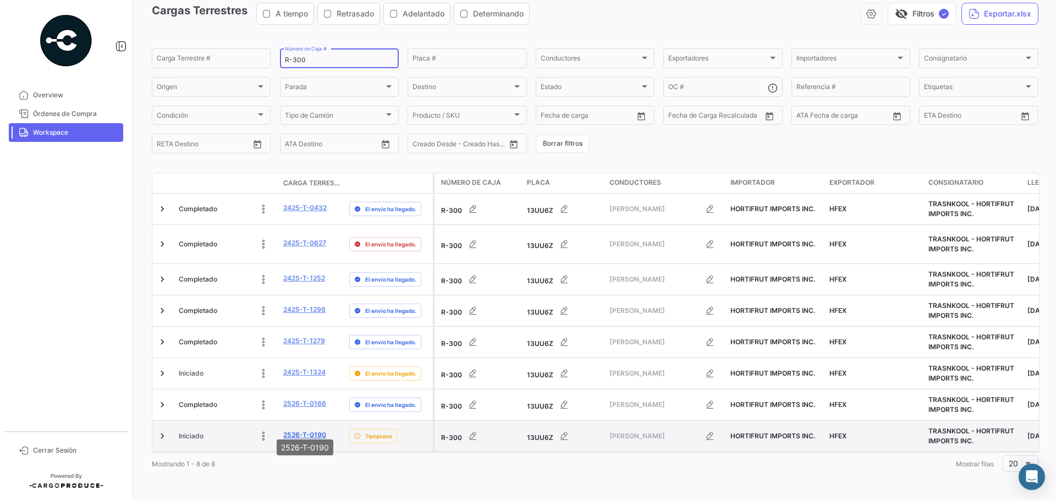
type input "R-300"
click at [305, 430] on link "2526-T-0190" at bounding box center [304, 435] width 43 height 10
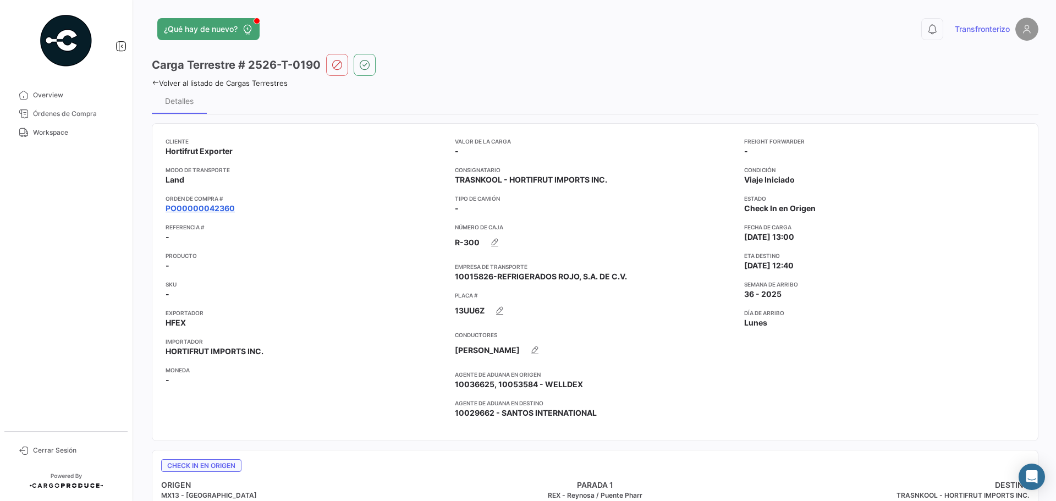
click at [201, 208] on link "PO00000042360" at bounding box center [200, 208] width 69 height 11
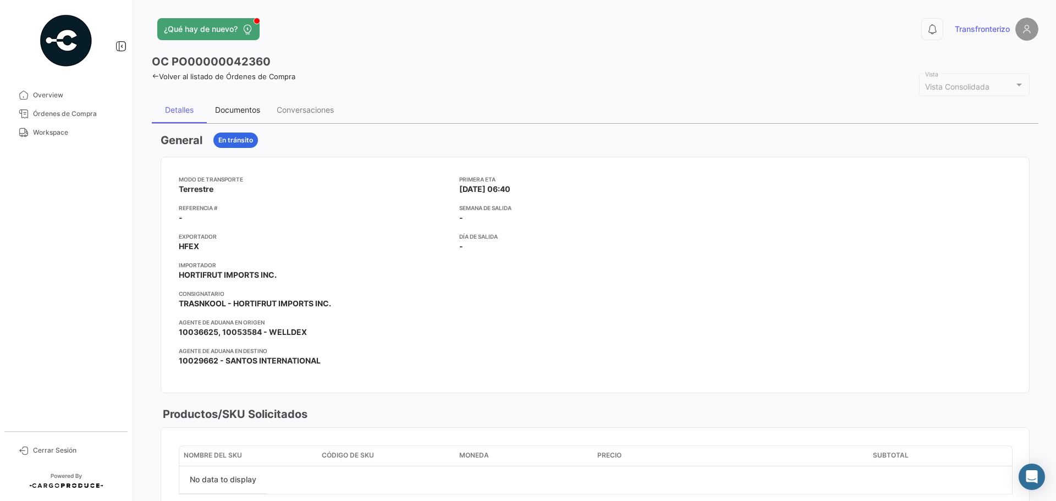
click at [247, 98] on div "Documentos" at bounding box center [238, 110] width 62 height 26
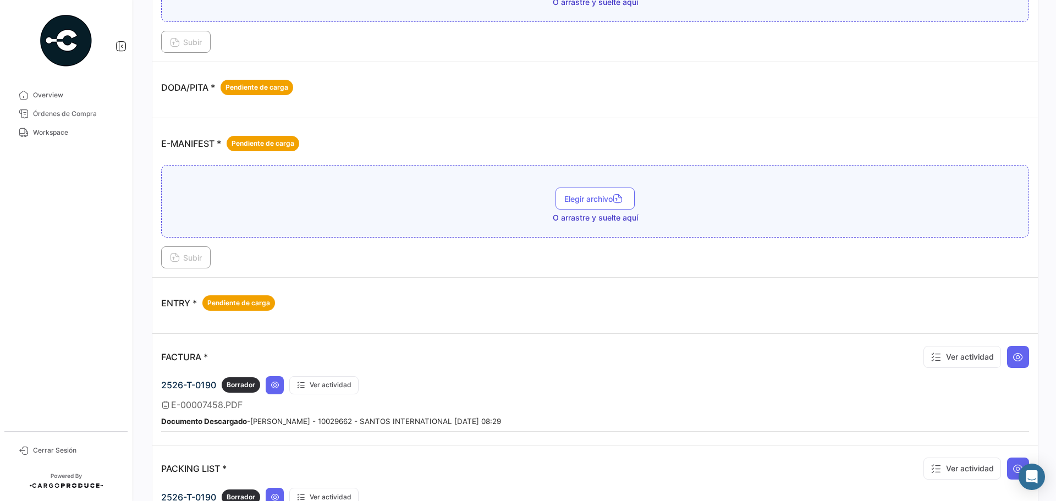
scroll to position [660, 0]
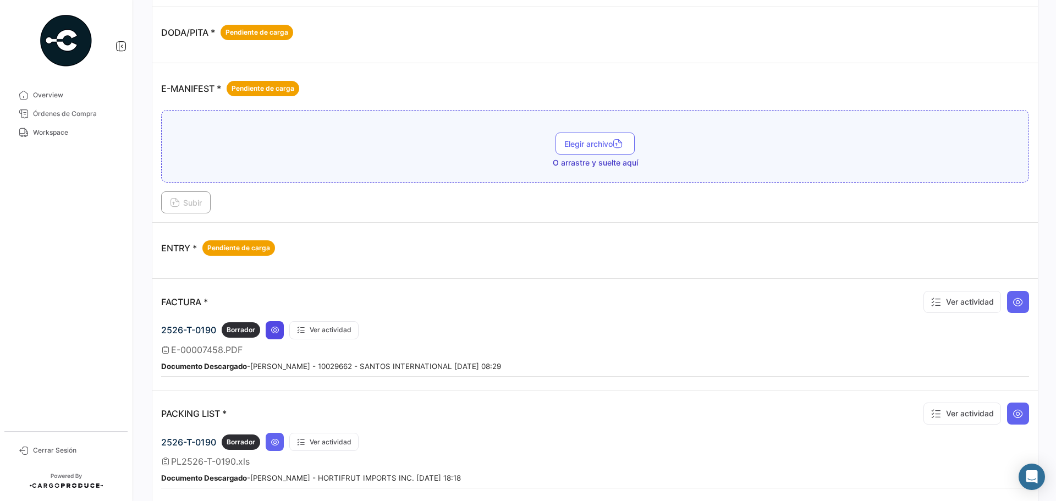
click at [272, 335] on button at bounding box center [275, 330] width 18 height 18
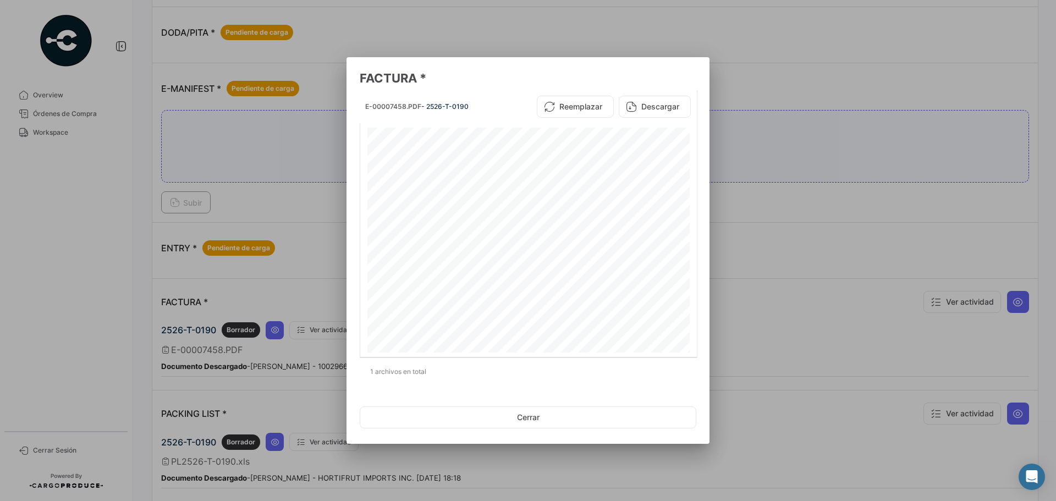
click at [783, 213] on div at bounding box center [528, 250] width 1056 height 501
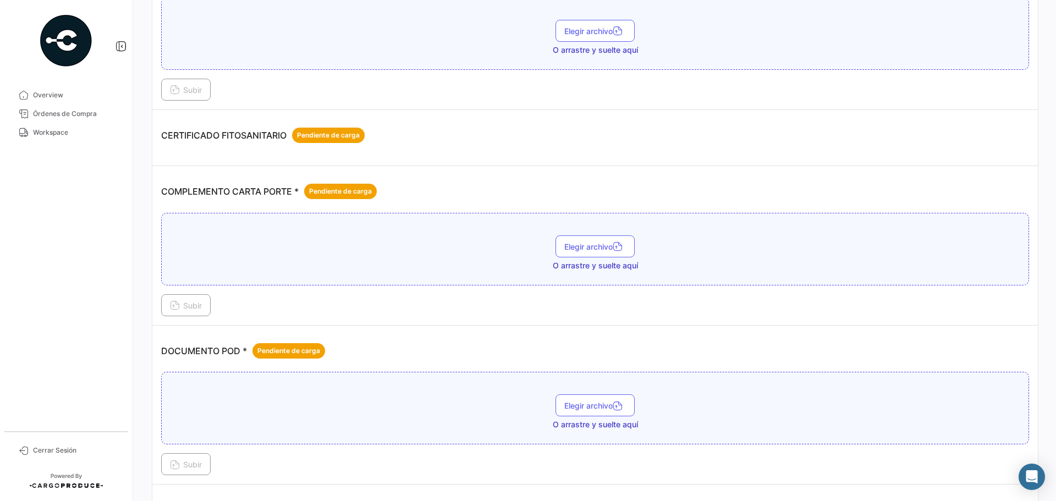
scroll to position [183, 0]
click at [172, 310] on icon at bounding box center [175, 306] width 10 height 10
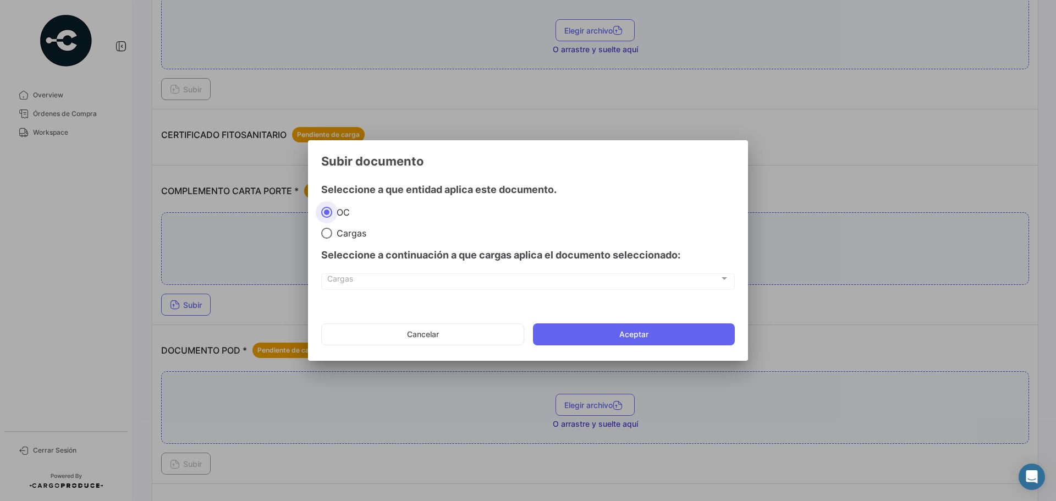
click at [322, 233] on span at bounding box center [326, 233] width 11 height 11
click at [322, 233] on input "Cargas" at bounding box center [326, 233] width 11 height 11
radio input "true"
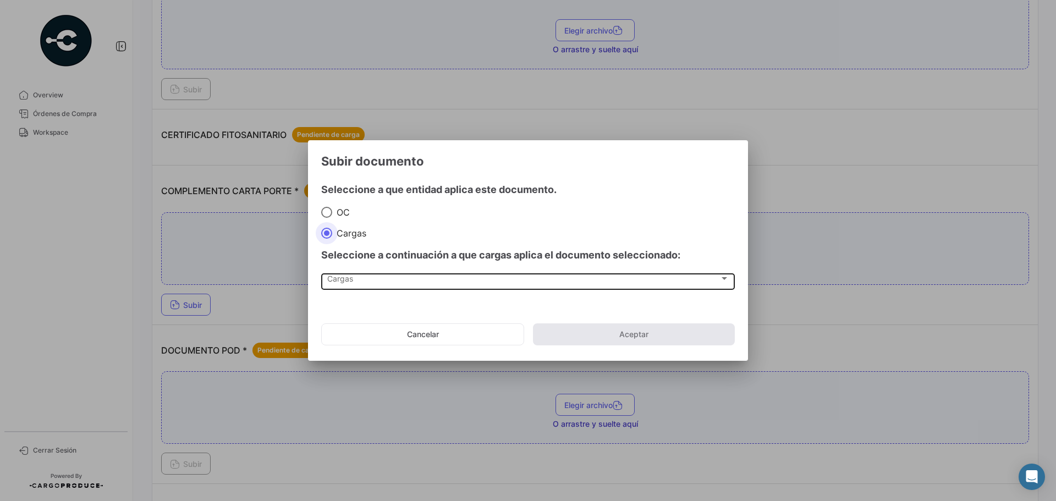
click at [379, 280] on div "Cargas" at bounding box center [523, 280] width 392 height 9
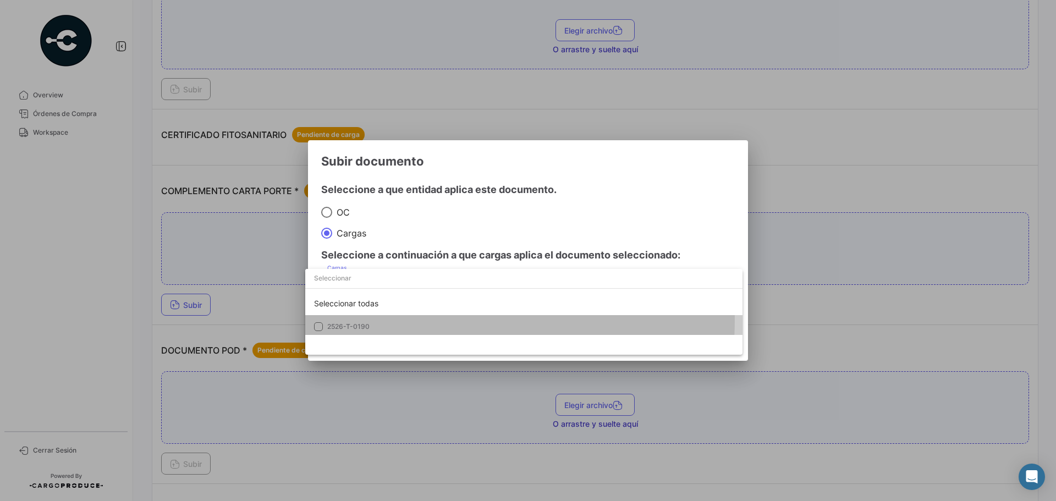
click at [413, 320] on mat-option "2526-T-0190" at bounding box center [523, 326] width 437 height 23
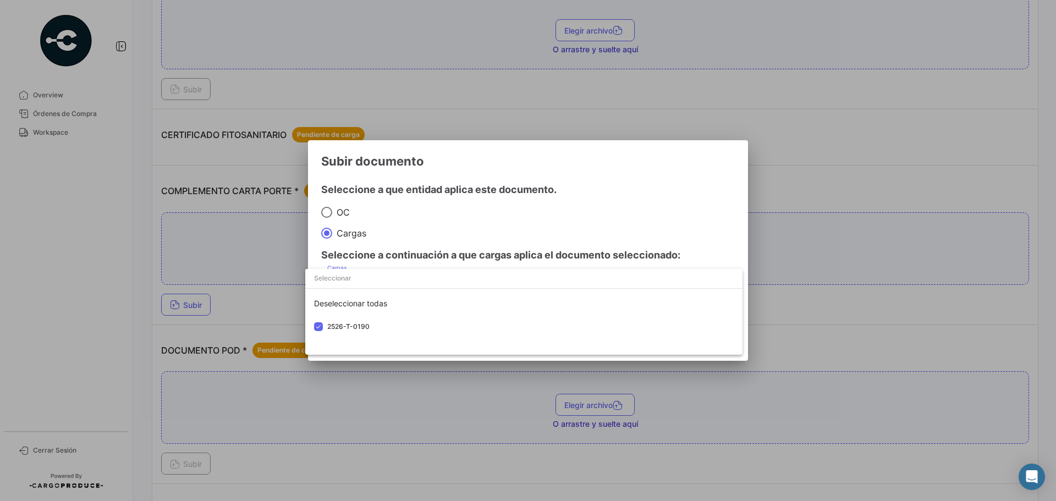
click at [478, 228] on div at bounding box center [528, 250] width 1056 height 501
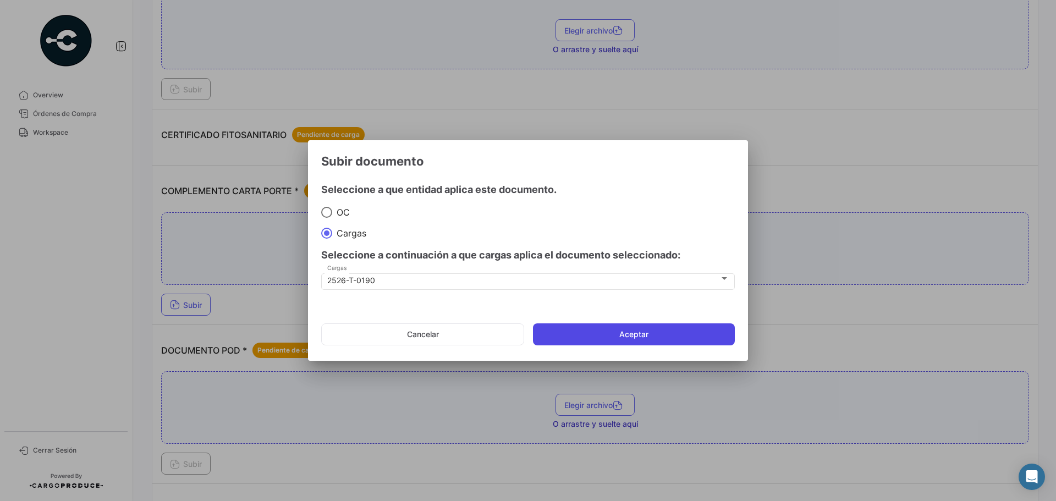
click at [606, 338] on button "Aceptar" at bounding box center [634, 334] width 202 height 22
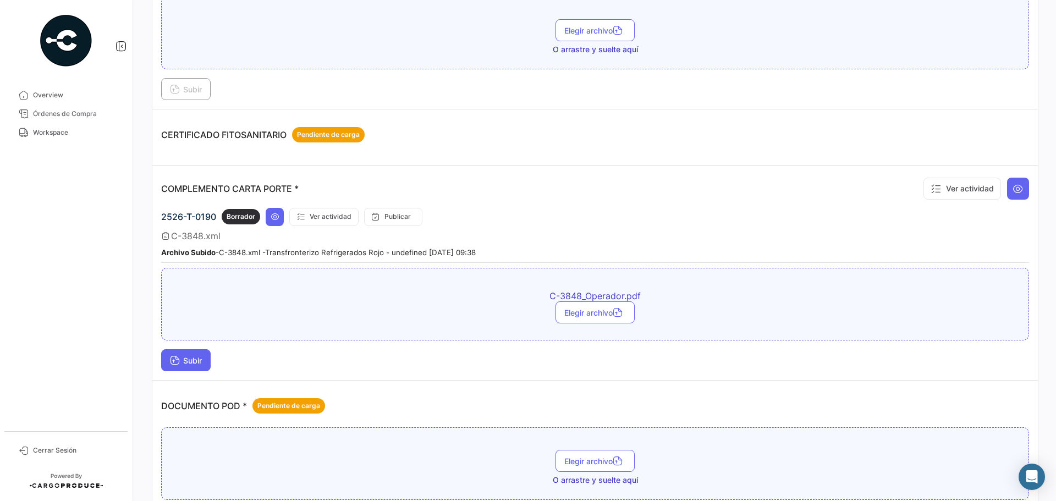
click at [195, 357] on span "Subir" at bounding box center [186, 360] width 32 height 9
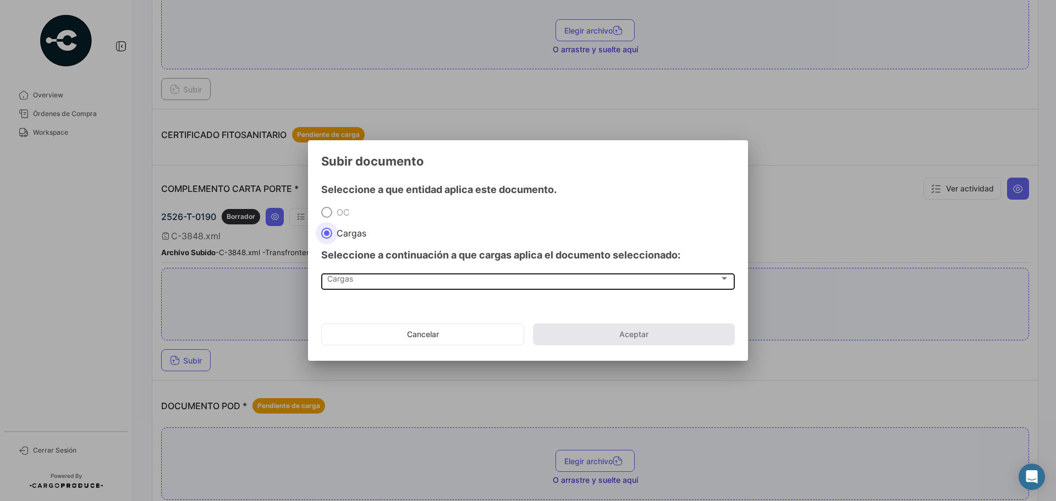
click at [356, 287] on div "Cargas Cargas" at bounding box center [528, 281] width 402 height 19
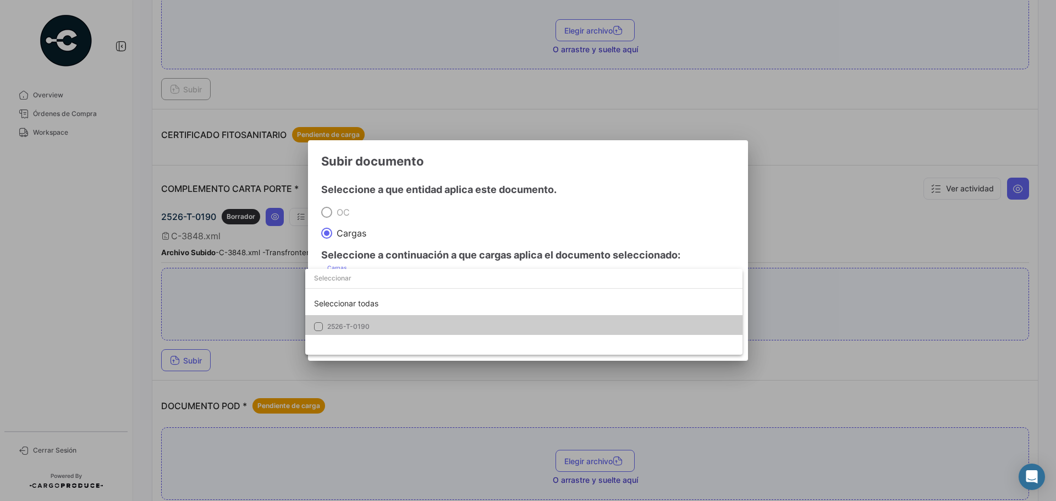
click at [370, 317] on mat-option "2526-T-0190" at bounding box center [523, 326] width 437 height 23
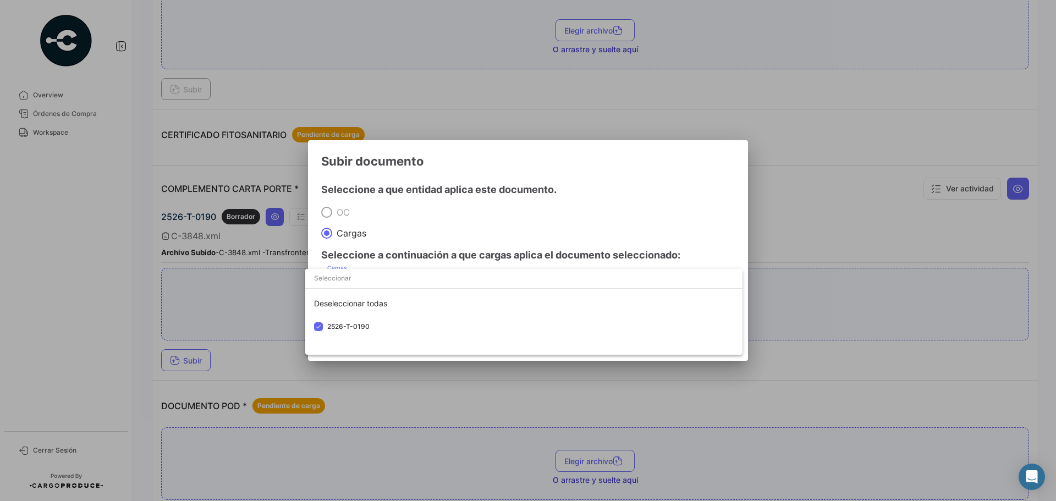
click at [414, 227] on div at bounding box center [528, 250] width 1056 height 501
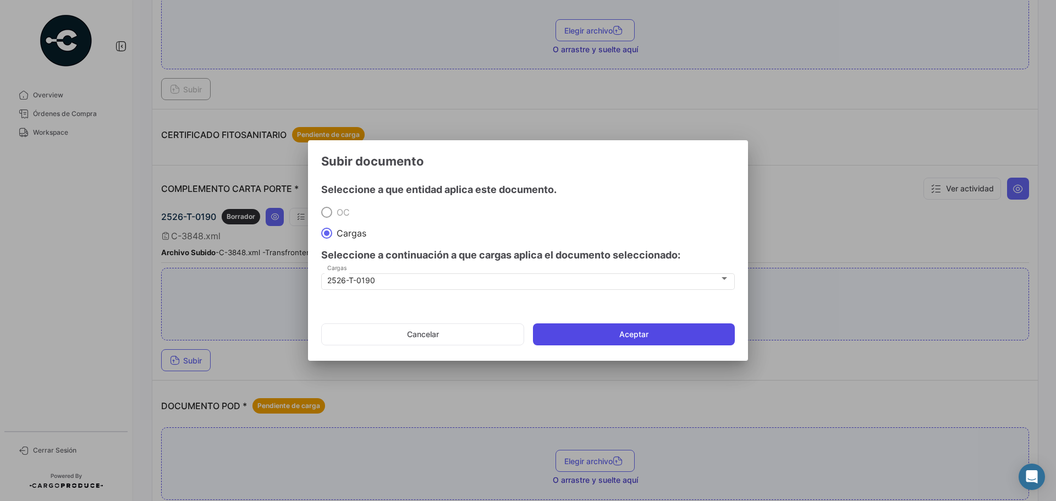
click at [612, 334] on button "Aceptar" at bounding box center [634, 334] width 202 height 22
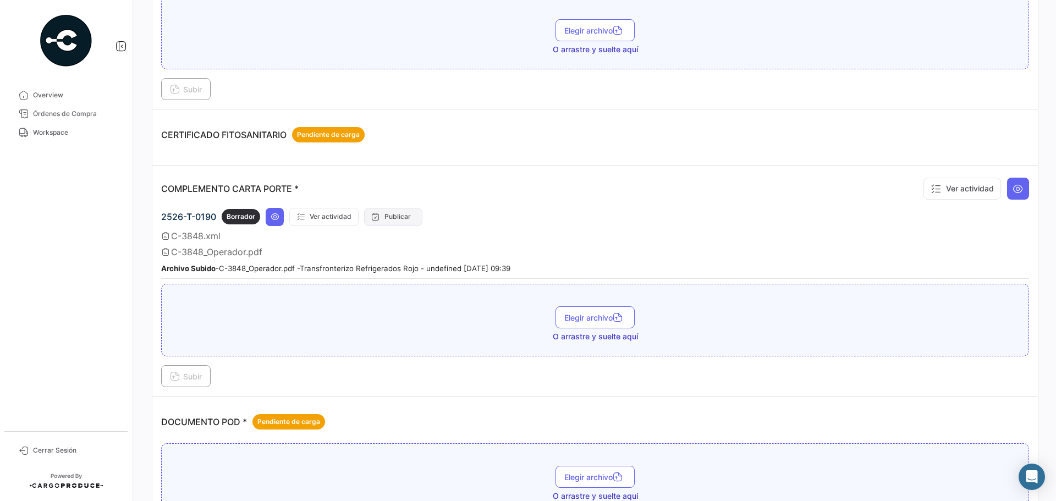
click at [399, 220] on button "Publicar" at bounding box center [393, 217] width 58 height 18
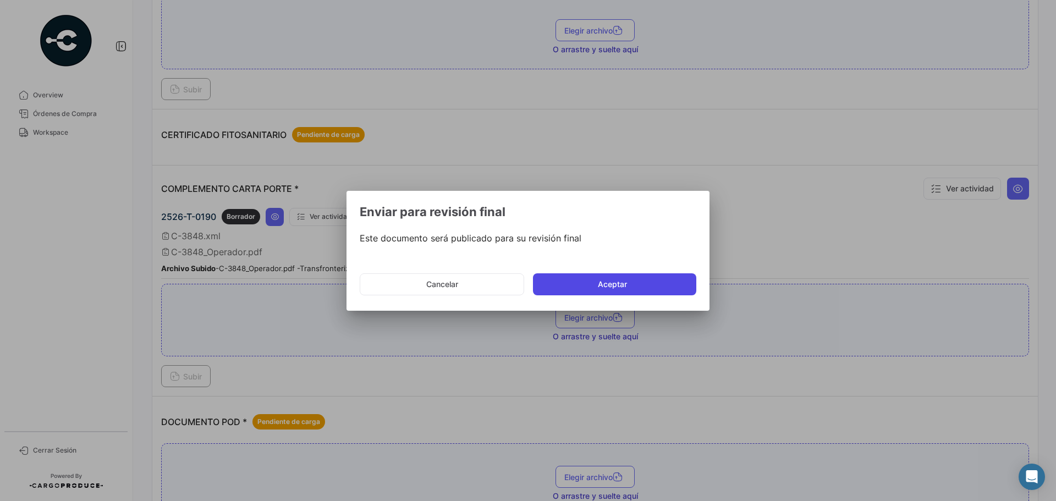
click at [613, 284] on button "Aceptar" at bounding box center [614, 284] width 163 height 22
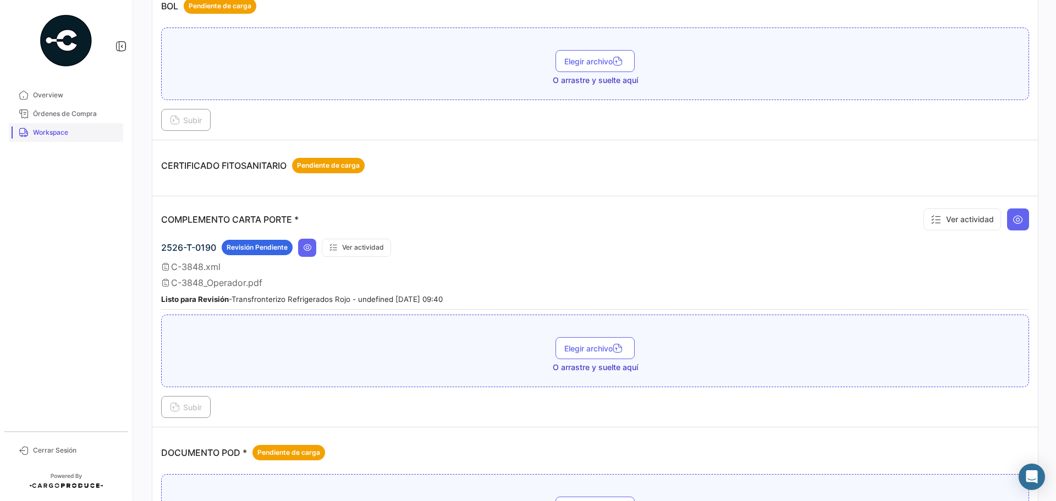
click at [49, 130] on span "Workspace" at bounding box center [76, 133] width 86 height 10
click at [40, 131] on span "Workspace" at bounding box center [76, 133] width 86 height 10
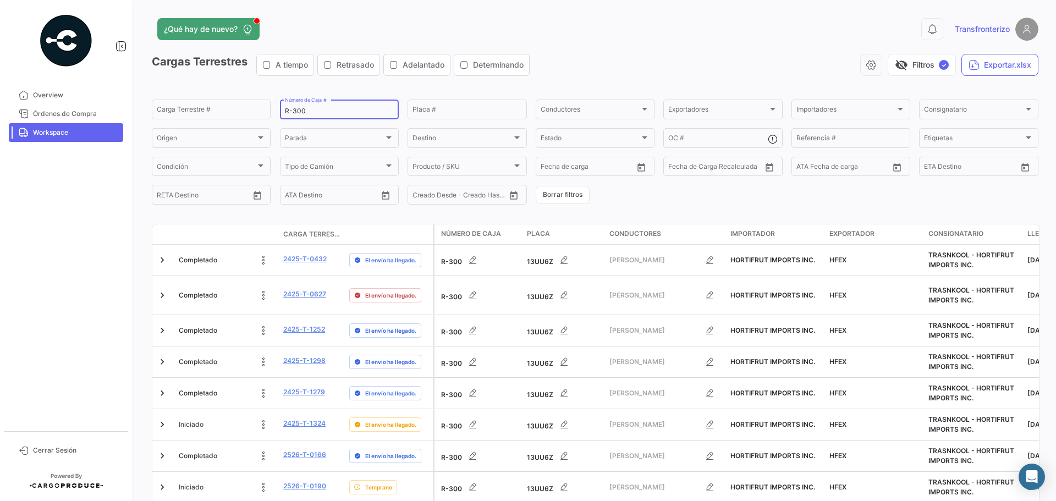
click at [315, 106] on div "R-300 Número de Caja #" at bounding box center [339, 108] width 109 height 21
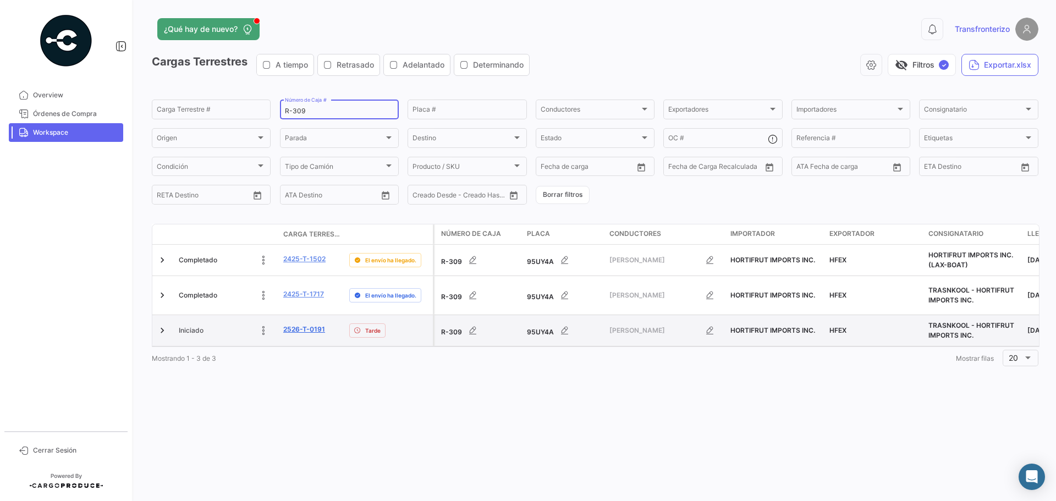
type input "R-309"
click at [312, 331] on link "2526-T-0191" at bounding box center [304, 329] width 42 height 10
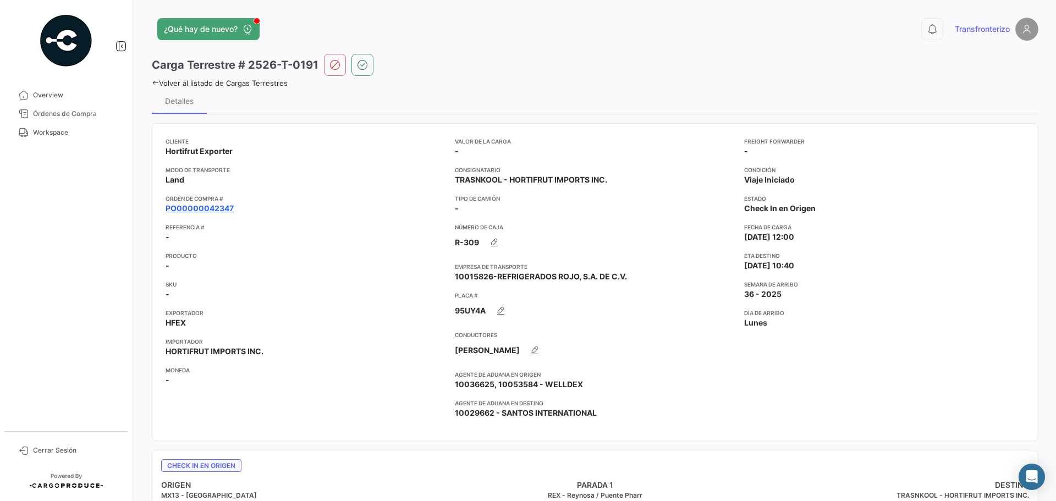
click at [216, 210] on link "PO00000042347" at bounding box center [200, 208] width 68 height 11
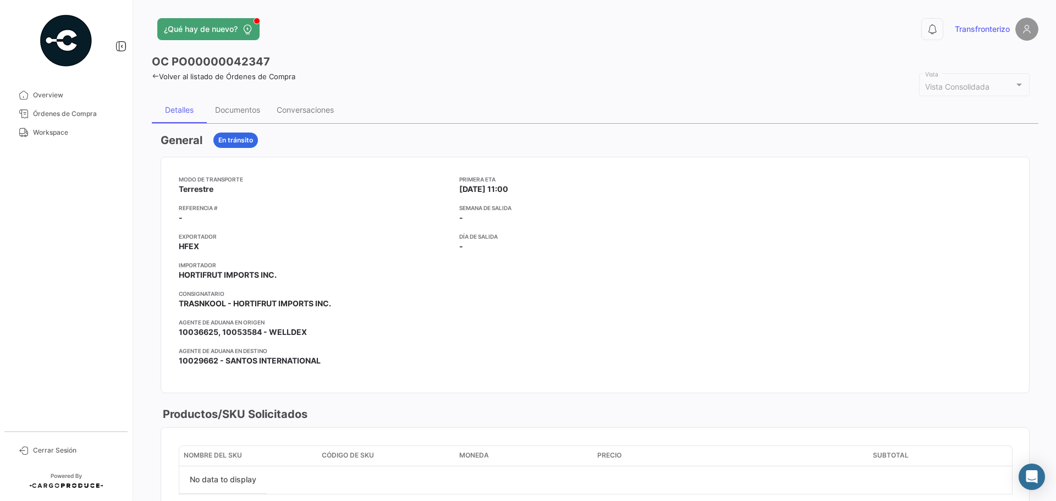
click at [228, 106] on div "Documentos" at bounding box center [237, 109] width 45 height 9
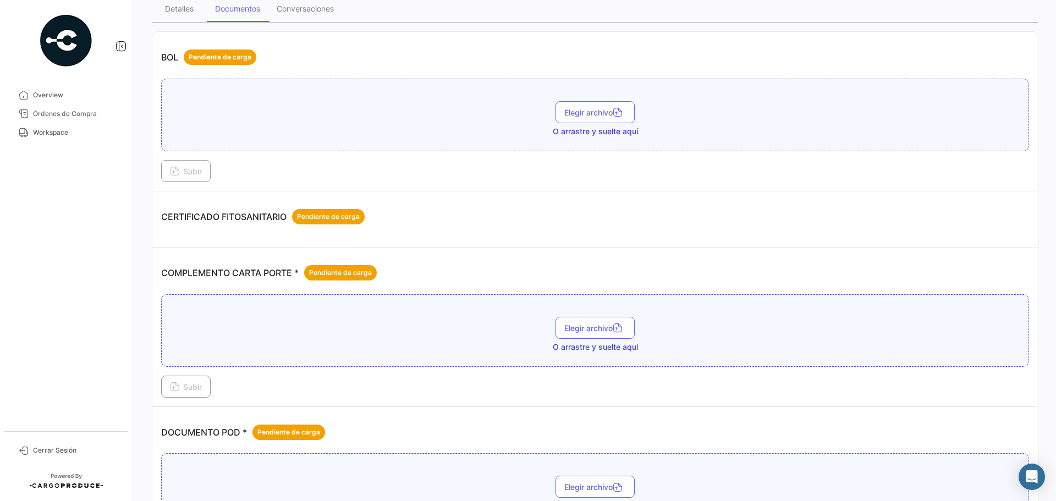
scroll to position [110, 0]
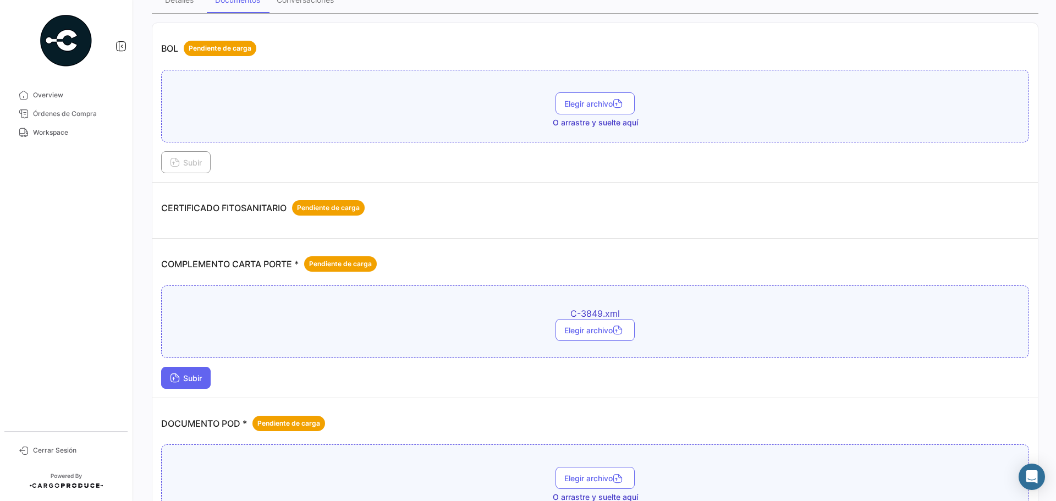
click at [185, 386] on button "Subir" at bounding box center [185, 378] width 49 height 22
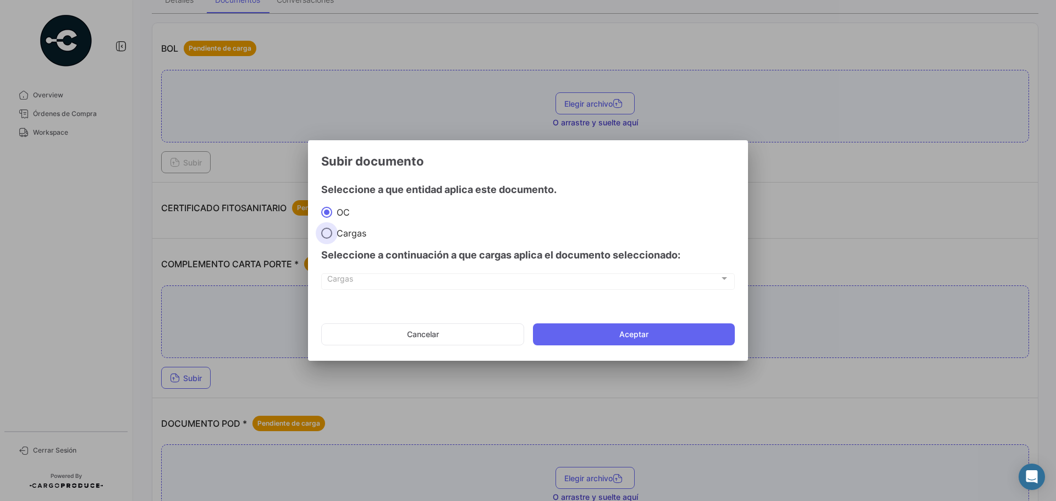
click at [326, 234] on span at bounding box center [326, 233] width 11 height 11
click at [326, 234] on input "Cargas" at bounding box center [326, 233] width 11 height 11
radio input "true"
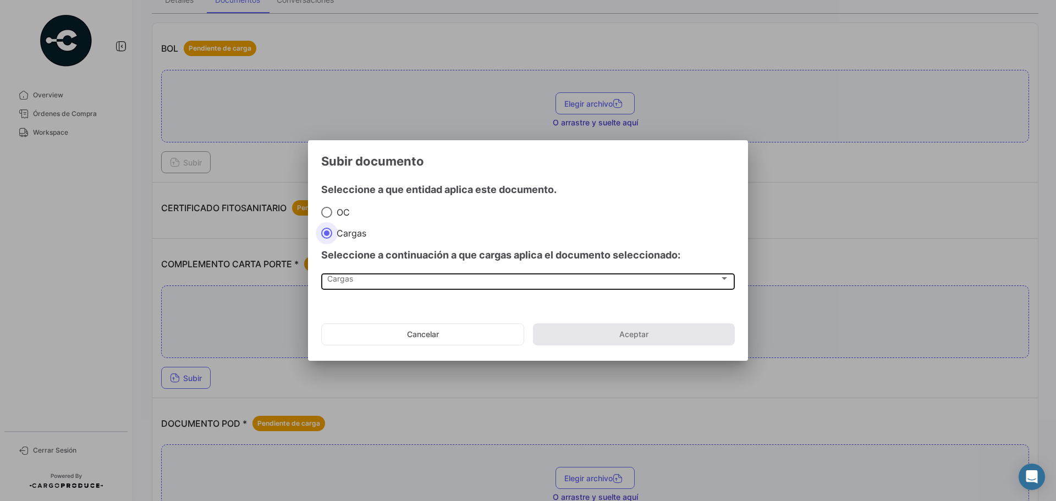
click at [342, 277] on span "Cargas" at bounding box center [523, 280] width 392 height 9
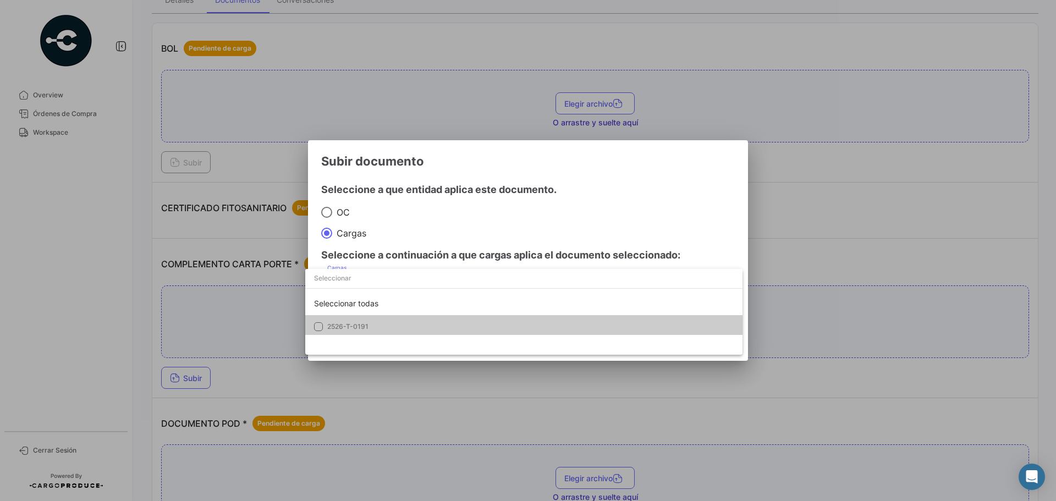
click at [360, 328] on span "2526-T-0191" at bounding box center [347, 326] width 41 height 8
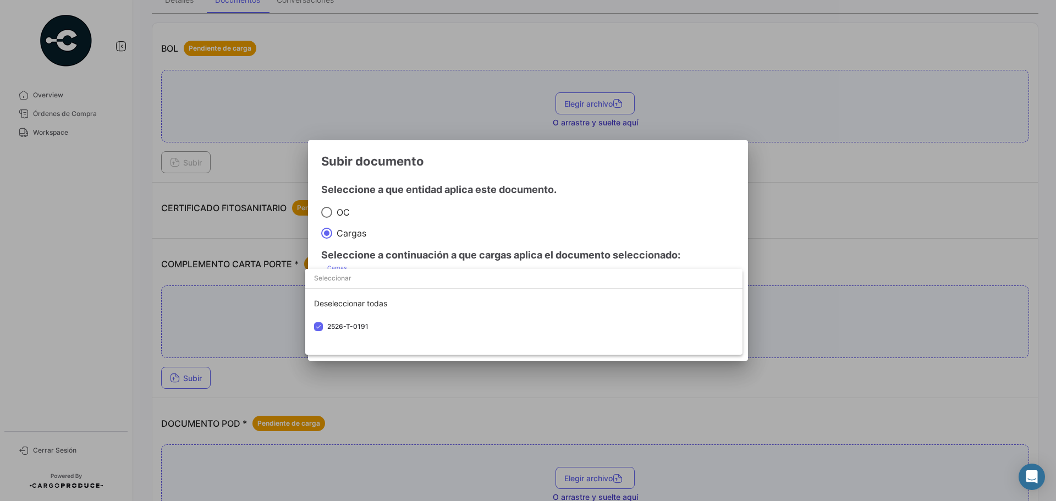
click at [449, 224] on div at bounding box center [528, 250] width 1056 height 501
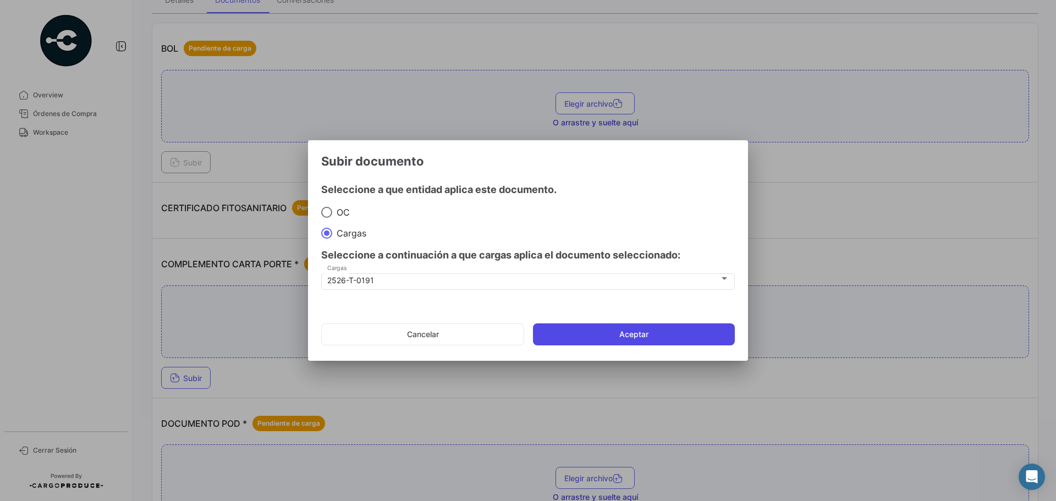
click at [630, 335] on button "Aceptar" at bounding box center [634, 334] width 202 height 22
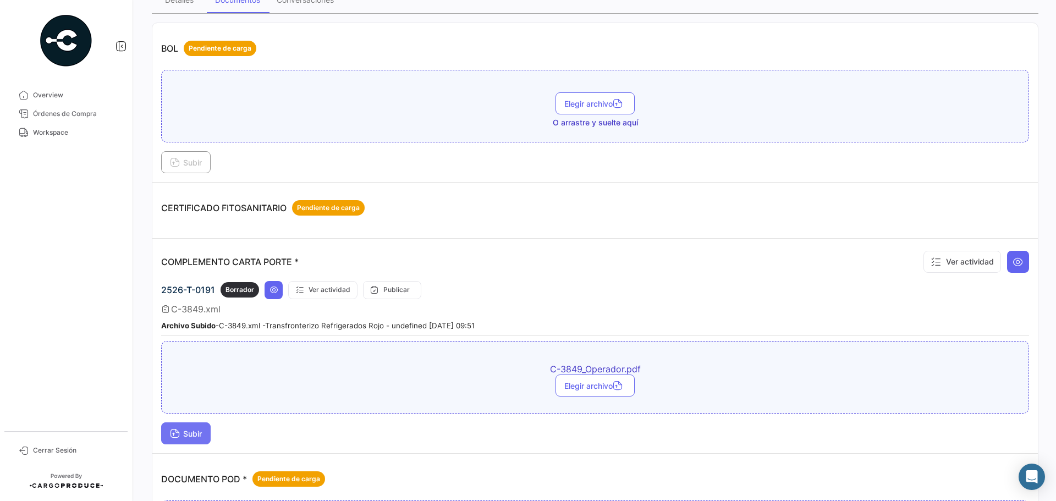
click at [182, 440] on button "Subir" at bounding box center [185, 433] width 49 height 22
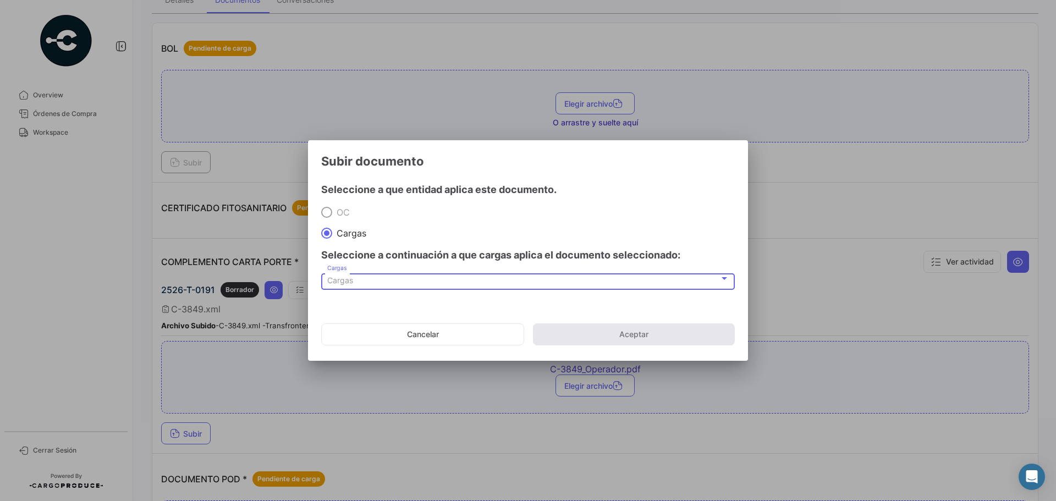
click at [343, 282] on span "Cargas" at bounding box center [340, 280] width 26 height 9
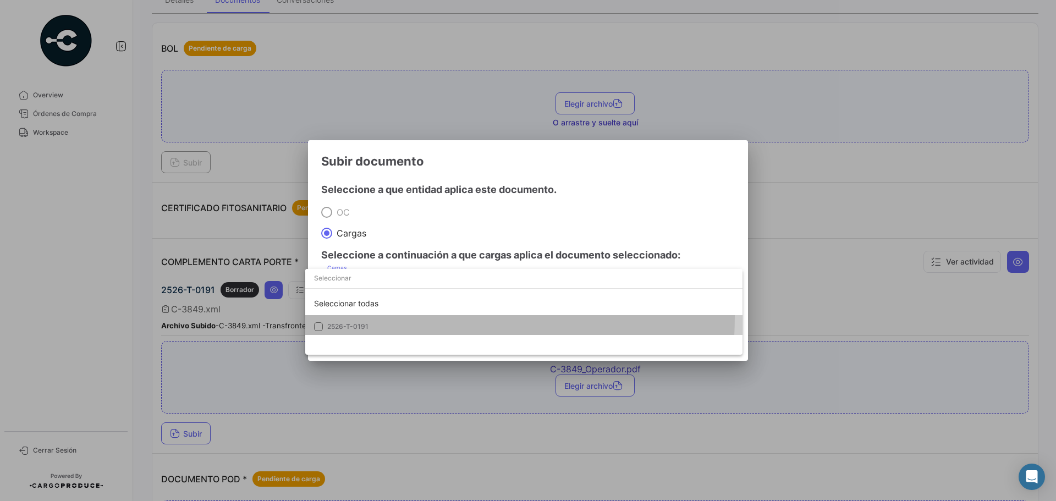
click at [354, 316] on mat-option "2526-T-0191" at bounding box center [523, 326] width 437 height 23
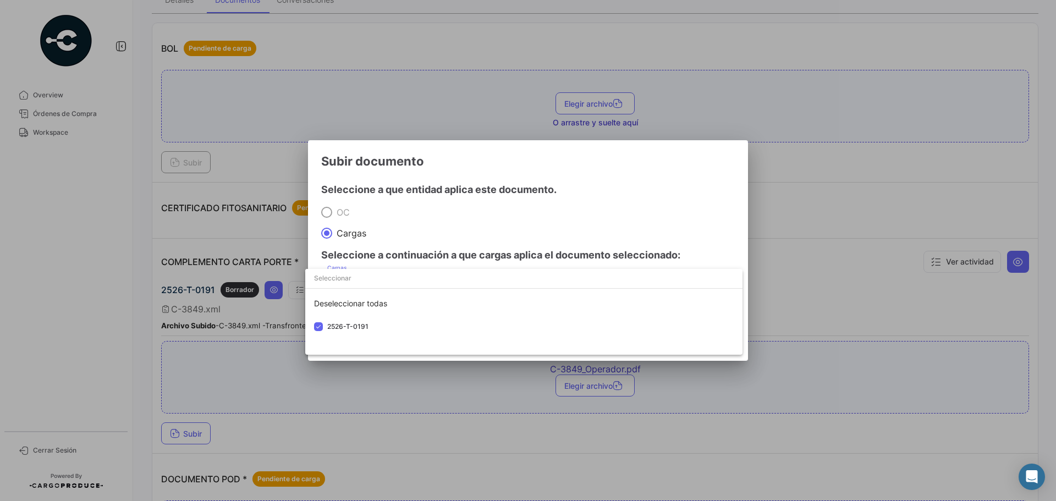
click at [436, 227] on div at bounding box center [528, 250] width 1056 height 501
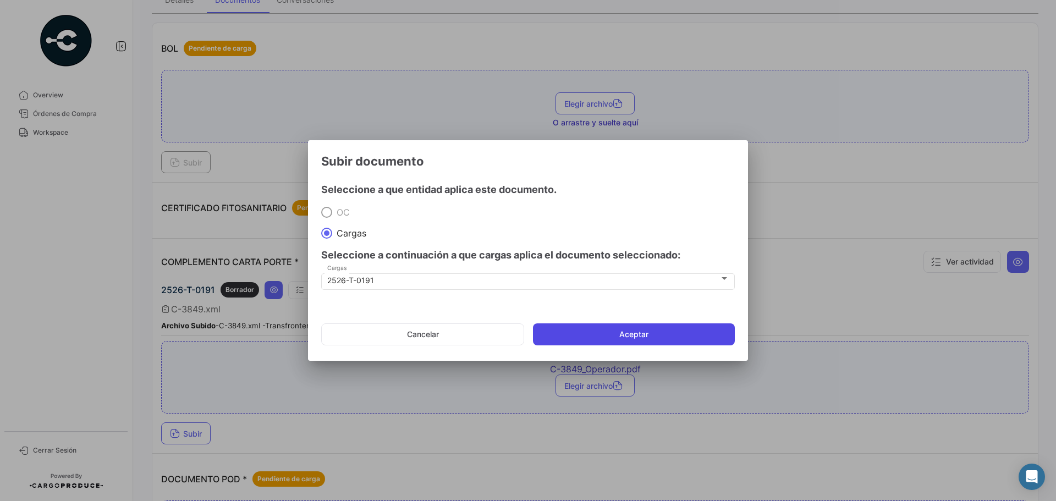
click at [615, 336] on button "Aceptar" at bounding box center [634, 334] width 202 height 22
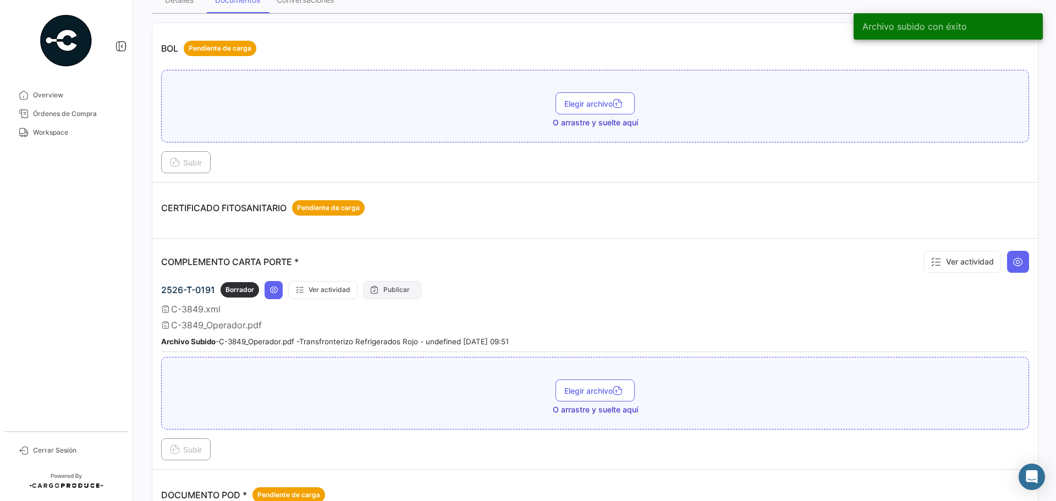
click at [392, 293] on button "Publicar" at bounding box center [392, 290] width 58 height 18
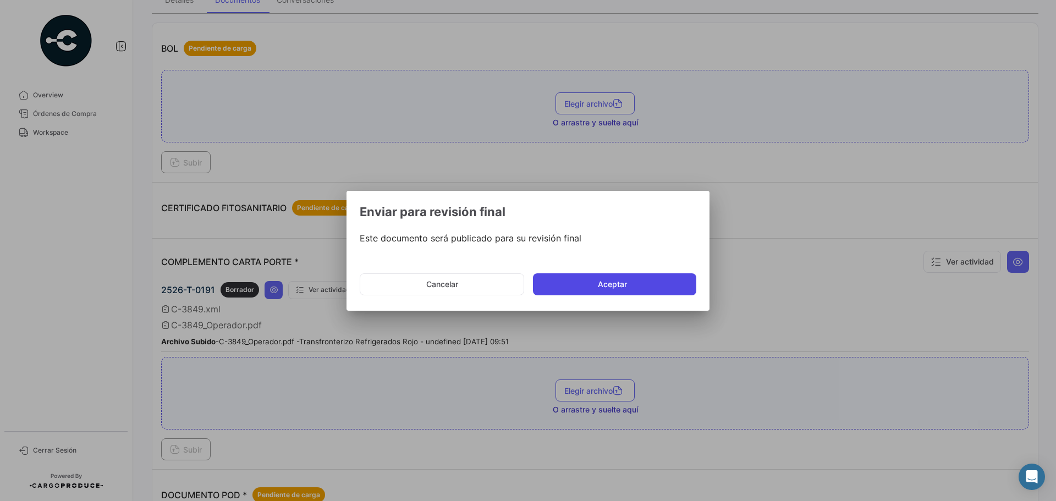
click at [617, 281] on button "Aceptar" at bounding box center [614, 284] width 163 height 22
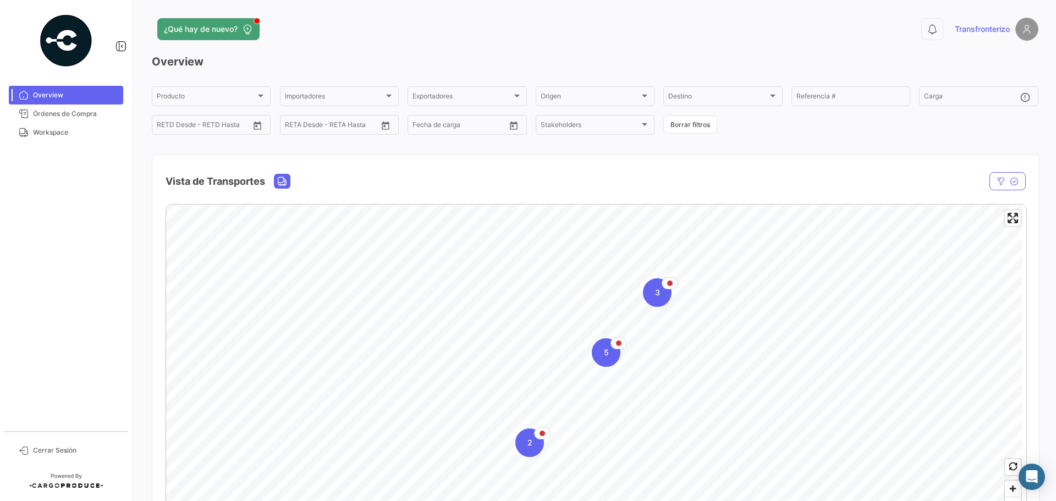
drag, startPoint x: 51, startPoint y: 132, endPoint x: 140, endPoint y: 115, distance: 91.3
click at [51, 132] on span "Workspace" at bounding box center [76, 133] width 86 height 10
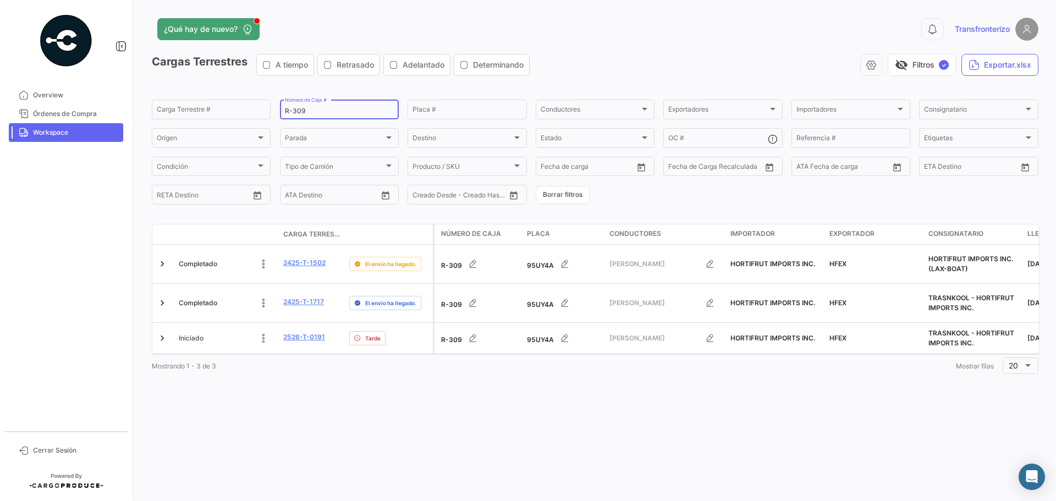
click at [321, 103] on div "R-309 Número de Caja #" at bounding box center [339, 108] width 109 height 21
click at [322, 109] on input "R-309" at bounding box center [339, 111] width 109 height 8
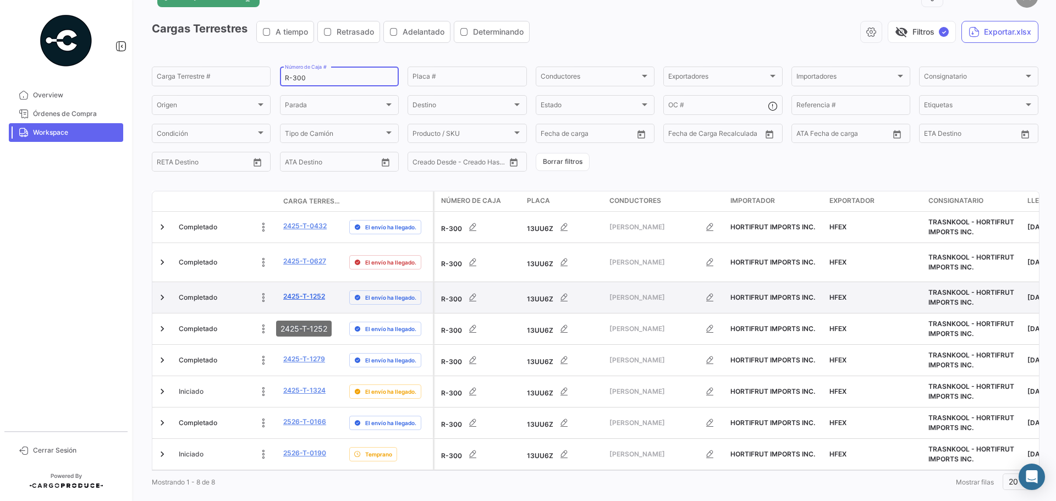
scroll to position [52, 0]
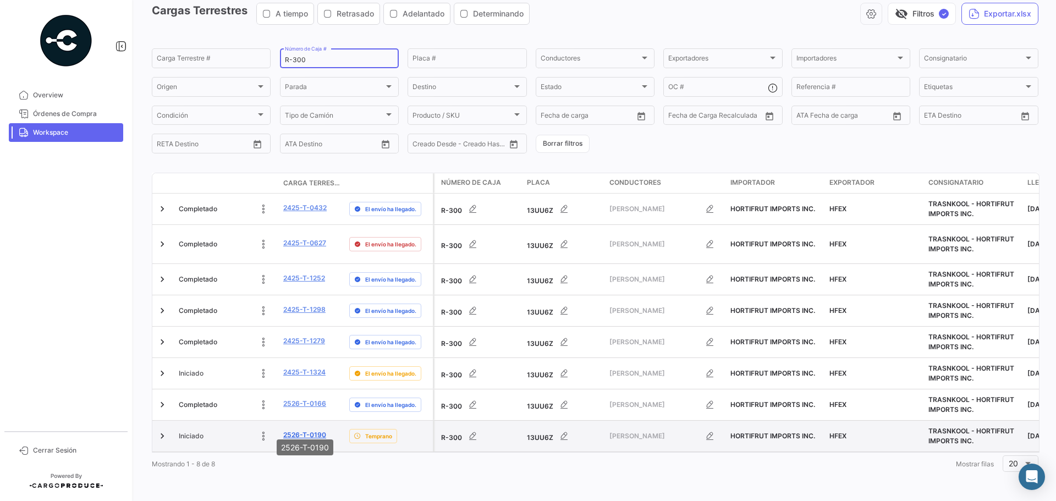
type input "R-300"
click at [309, 430] on link "2526-T-0190" at bounding box center [304, 435] width 43 height 10
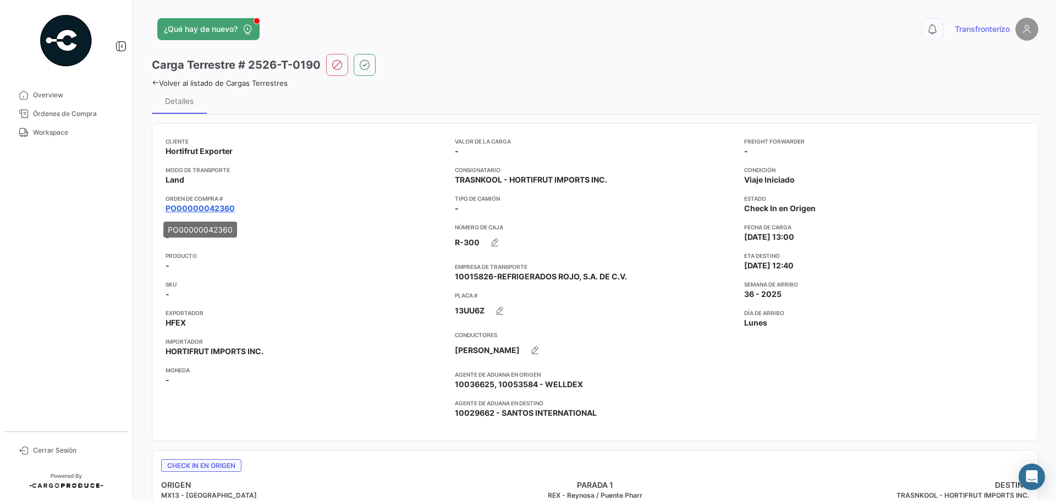
click at [214, 211] on link "PO00000042360" at bounding box center [200, 208] width 69 height 11
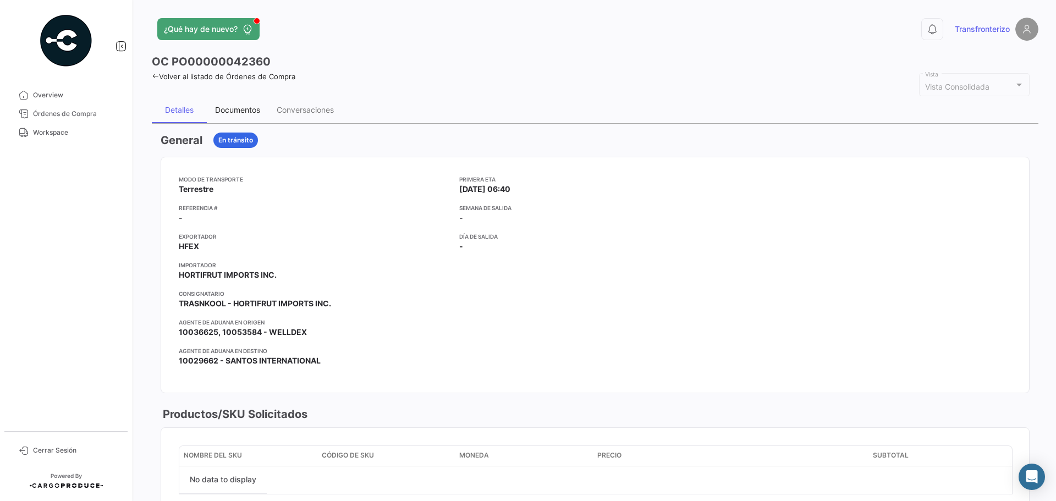
click at [233, 105] on div "Documentos" at bounding box center [237, 109] width 45 height 9
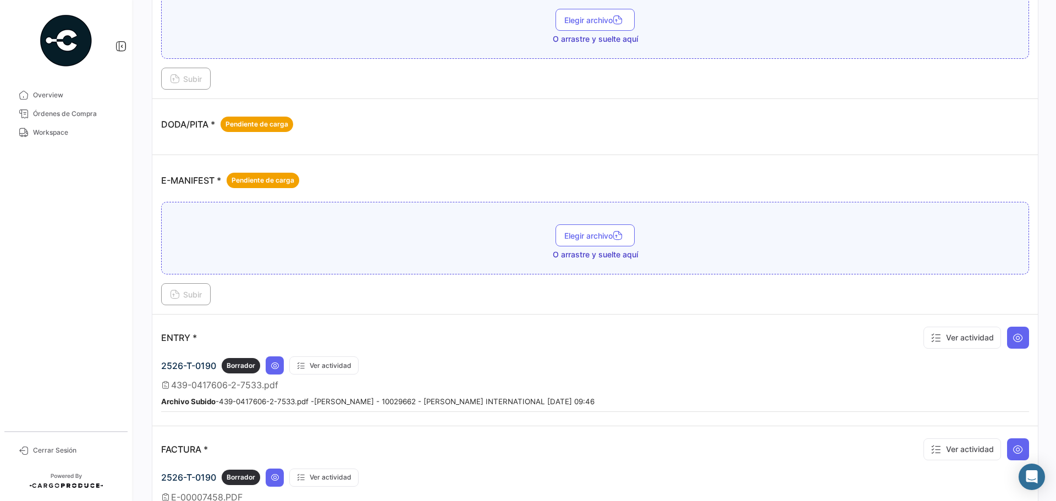
scroll to position [770, 0]
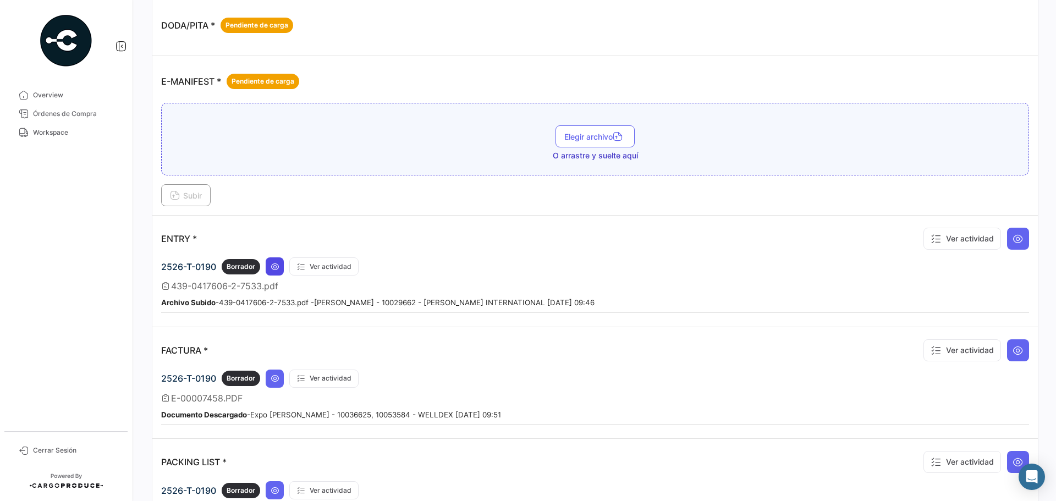
click at [275, 264] on icon at bounding box center [275, 266] width 9 height 9
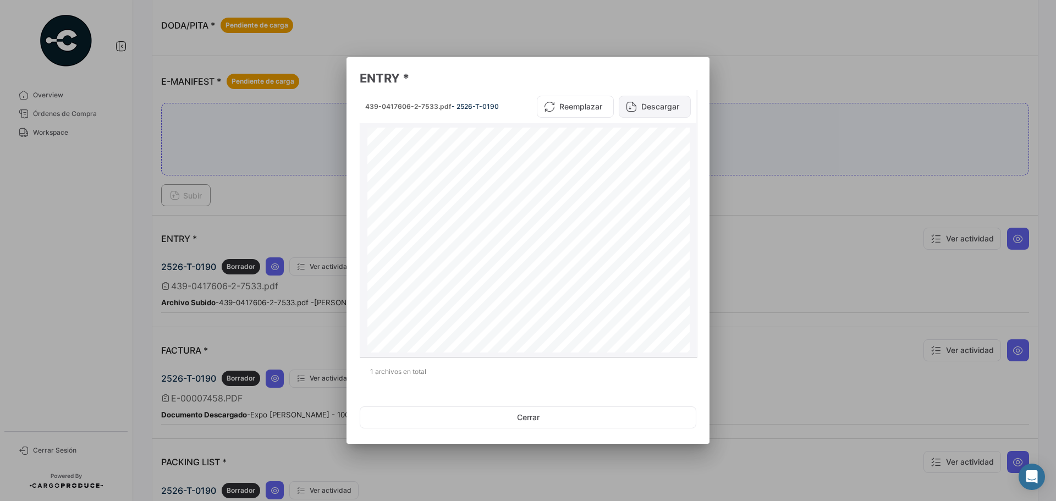
click at [669, 104] on button "Descargar" at bounding box center [655, 107] width 72 height 22
click at [232, 333] on div at bounding box center [528, 250] width 1056 height 501
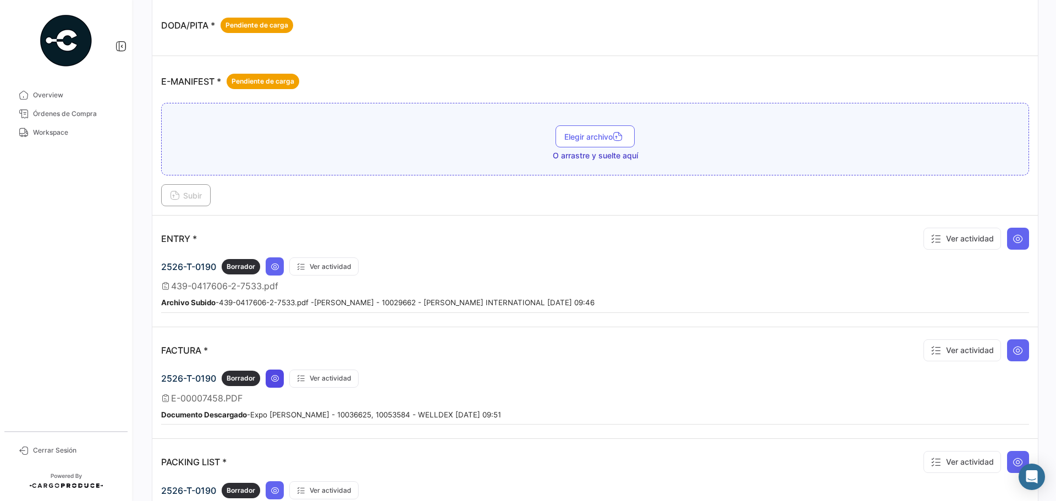
click at [273, 383] on icon at bounding box center [275, 378] width 9 height 9
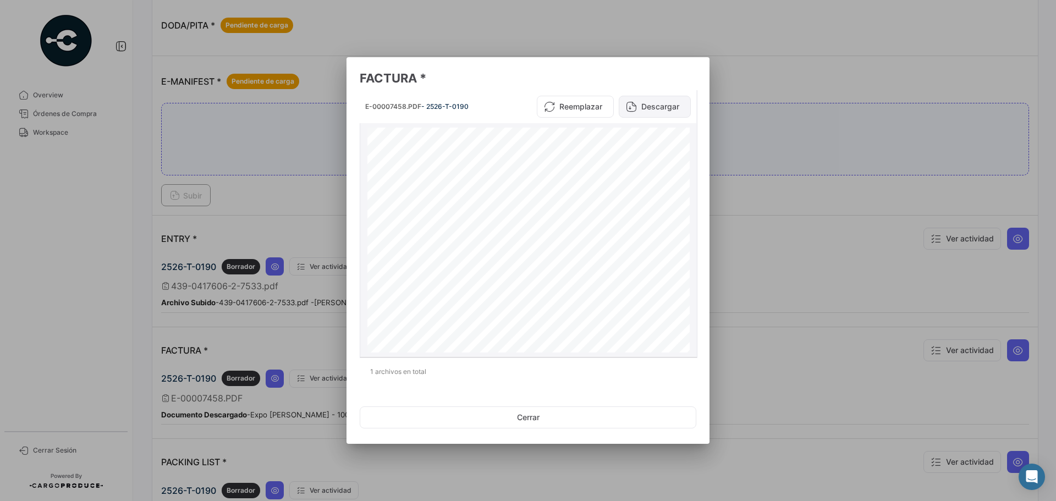
click at [670, 105] on button "Descargar" at bounding box center [655, 107] width 72 height 22
click at [820, 318] on div at bounding box center [528, 250] width 1056 height 501
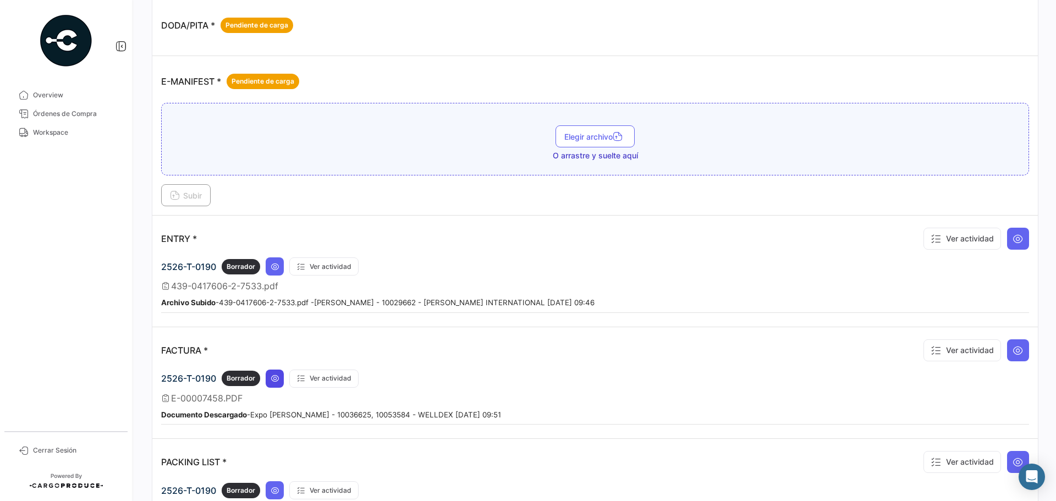
click at [271, 386] on button at bounding box center [275, 379] width 18 height 18
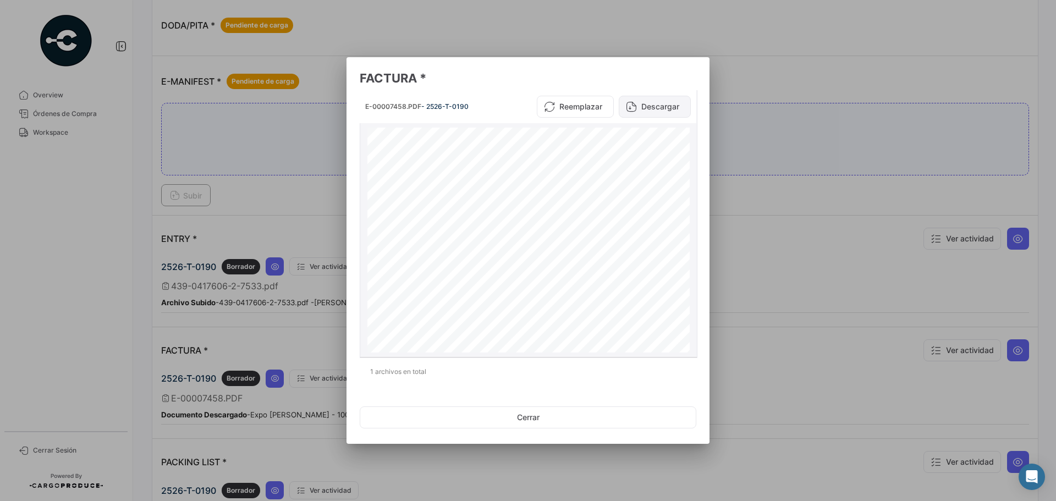
click at [664, 108] on button "Descargar" at bounding box center [655, 107] width 72 height 22
click at [767, 238] on div at bounding box center [528, 250] width 1056 height 501
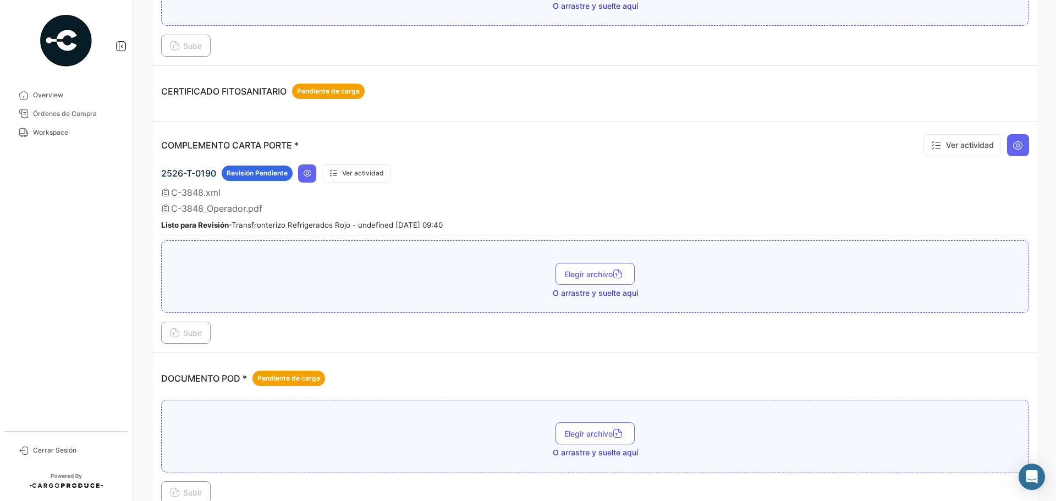
scroll to position [257, 0]
